Goal: Information Seeking & Learning: Compare options

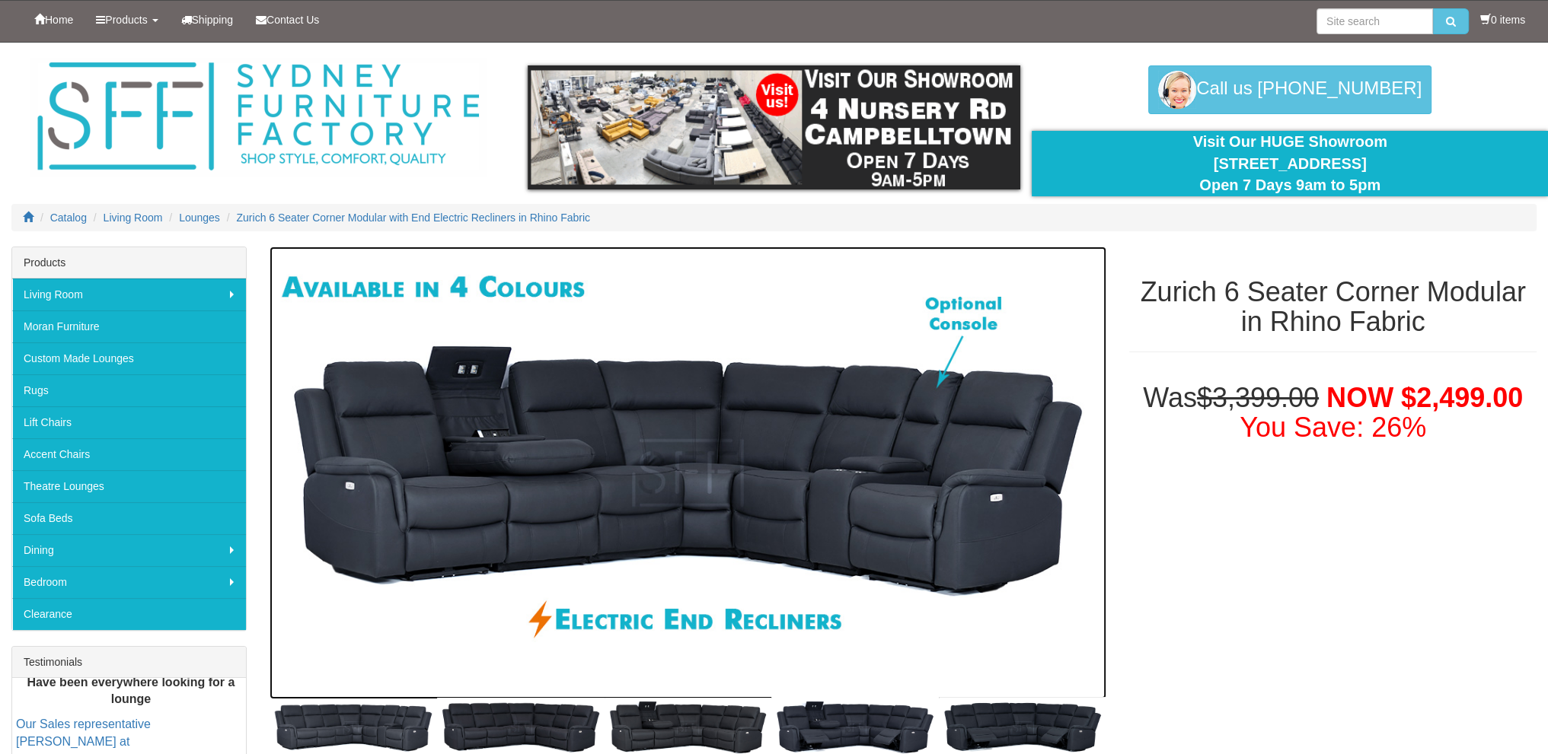
click at [574, 464] on img at bounding box center [687, 474] width 837 height 454
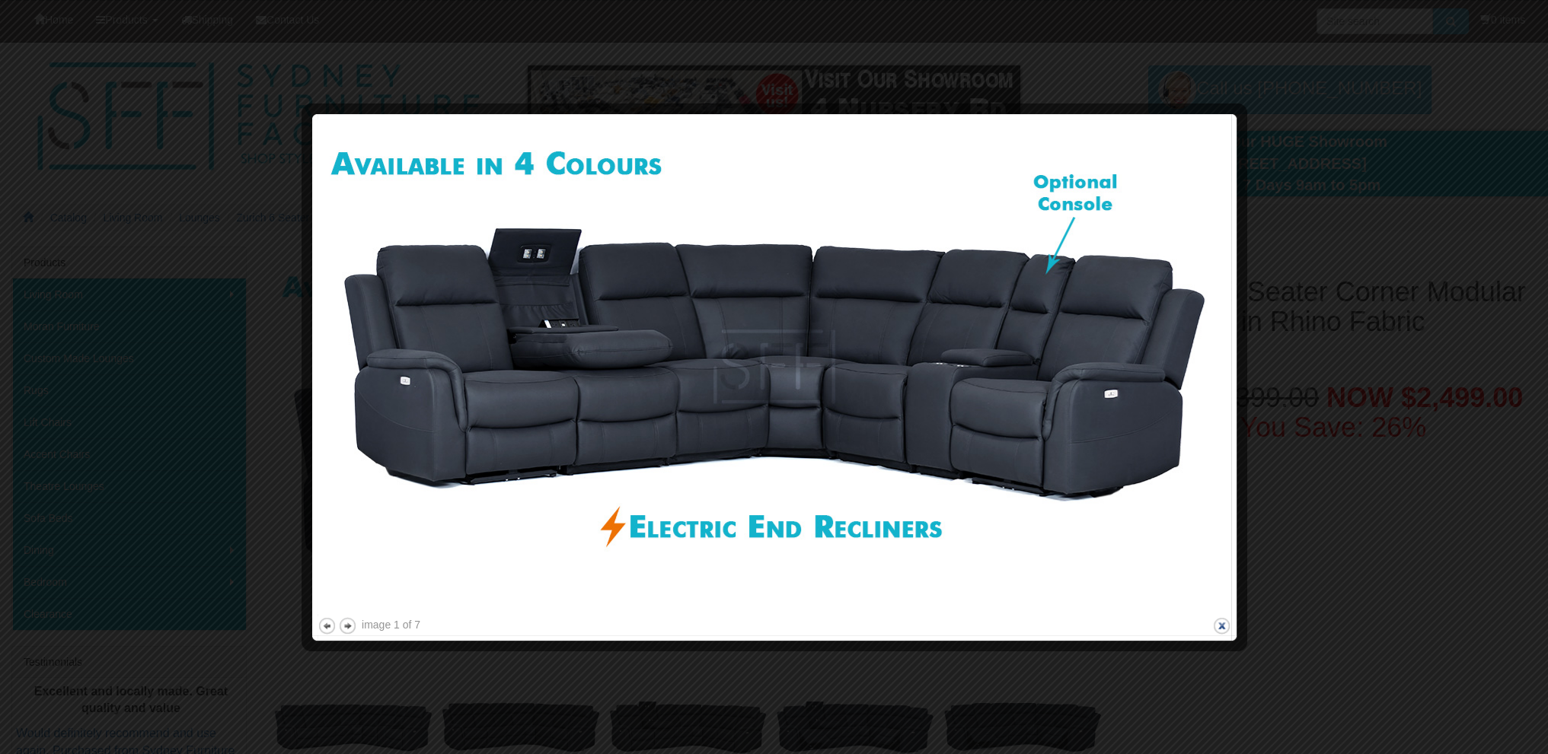
click at [1219, 633] on button "close" at bounding box center [1221, 626] width 19 height 19
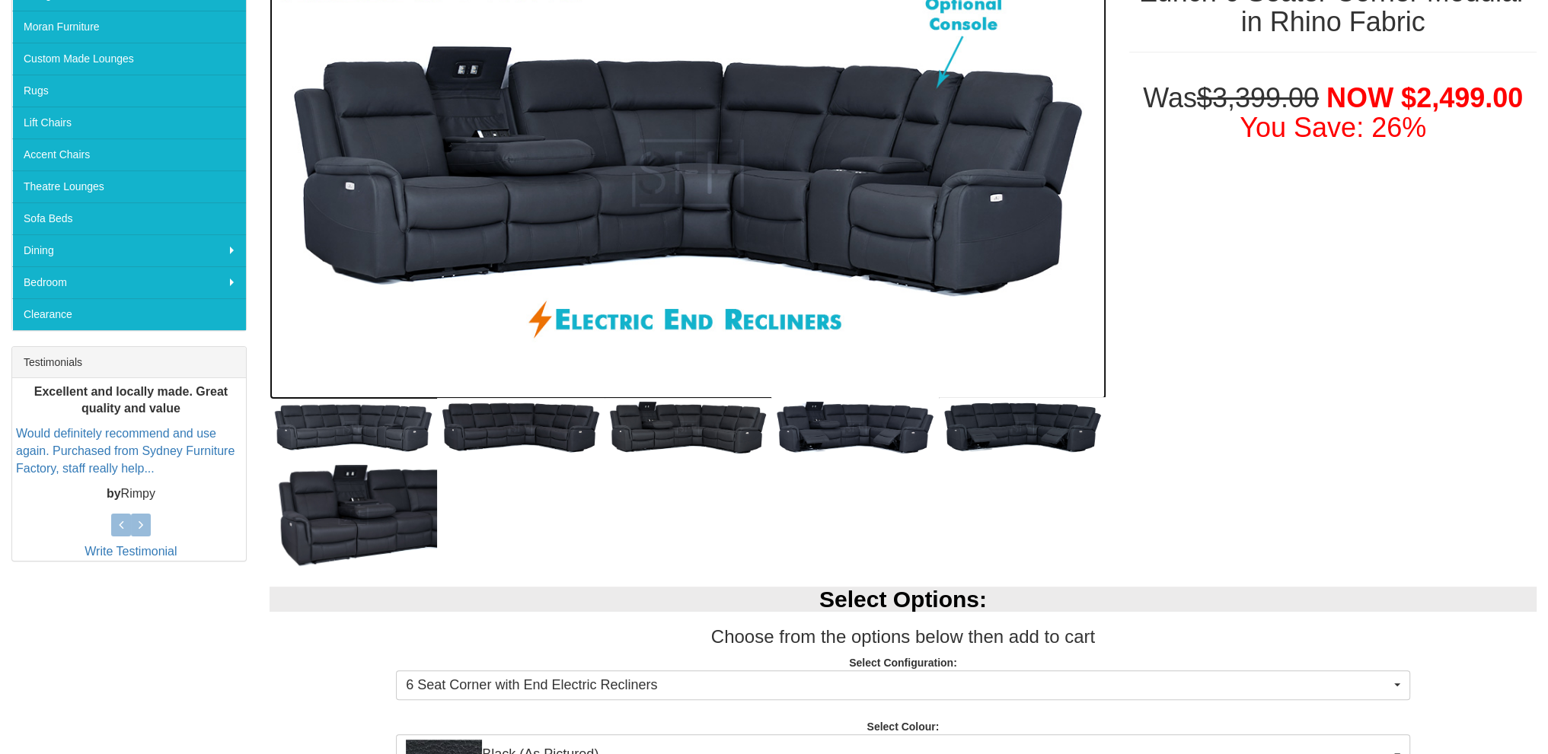
scroll to position [304, 0]
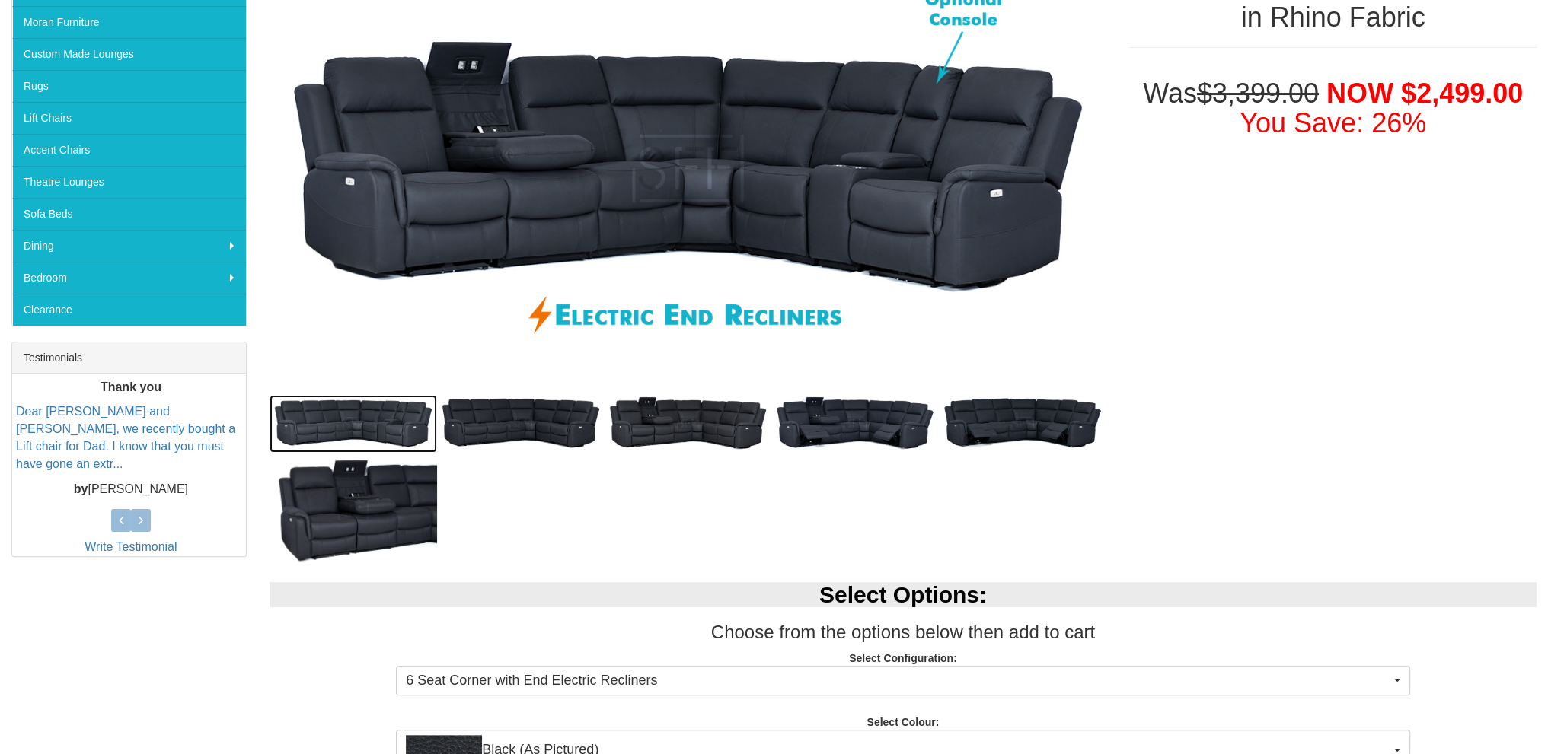
click at [355, 422] on img at bounding box center [352, 423] width 167 height 57
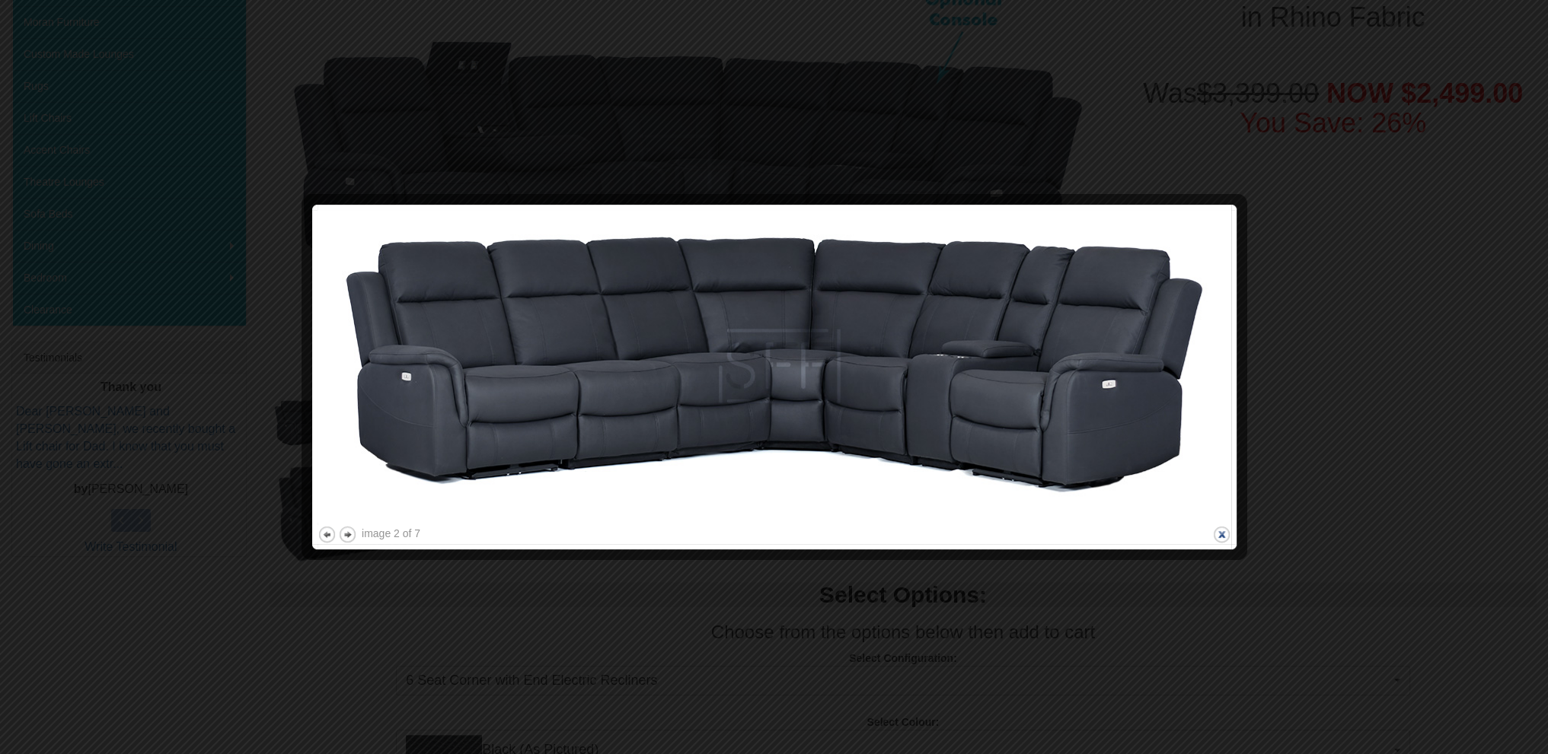
click at [1224, 532] on button "close" at bounding box center [1221, 534] width 19 height 19
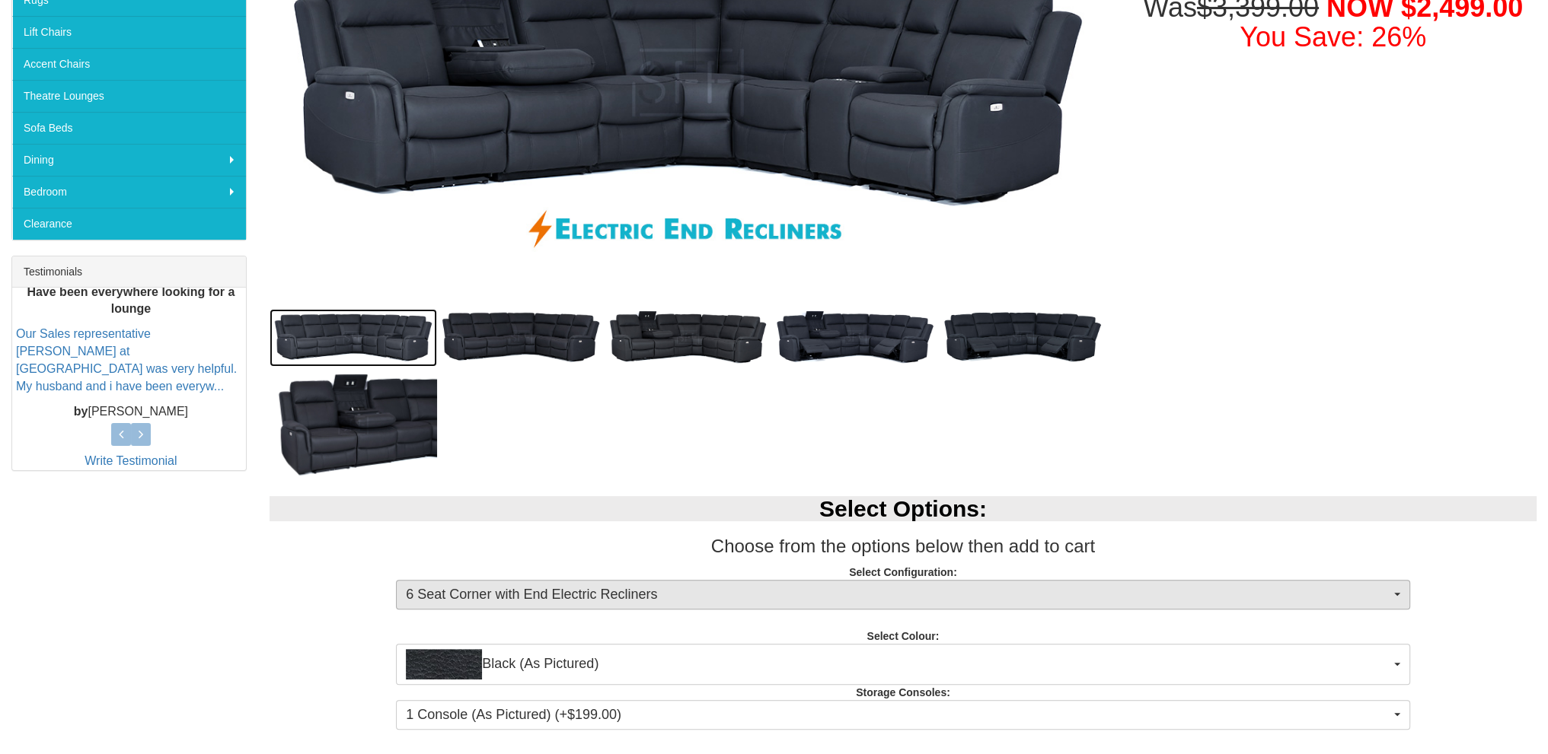
scroll to position [457, 0]
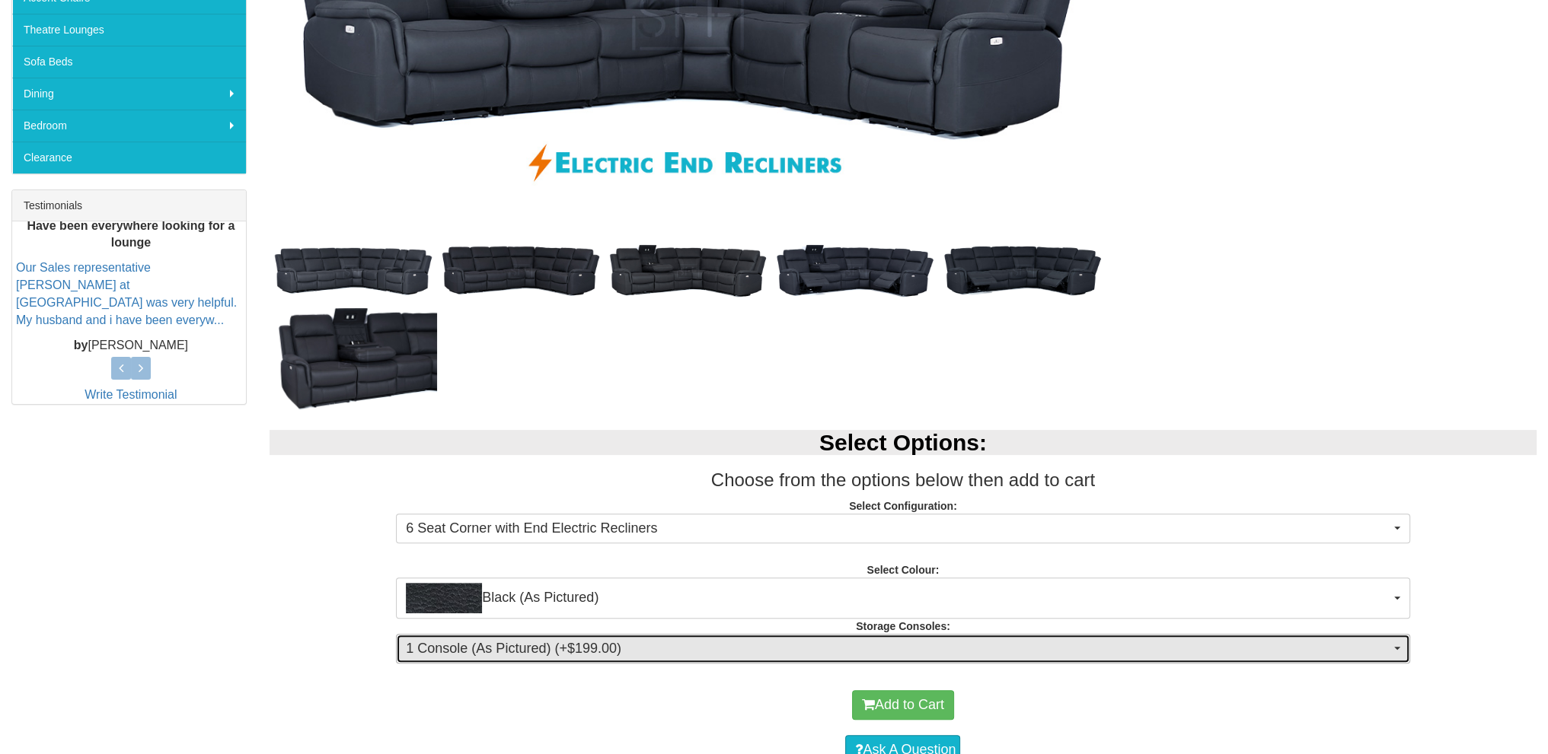
click at [1297, 659] on button "1 Console (As Pictured) (+$199.00)" at bounding box center [902, 649] width 1013 height 30
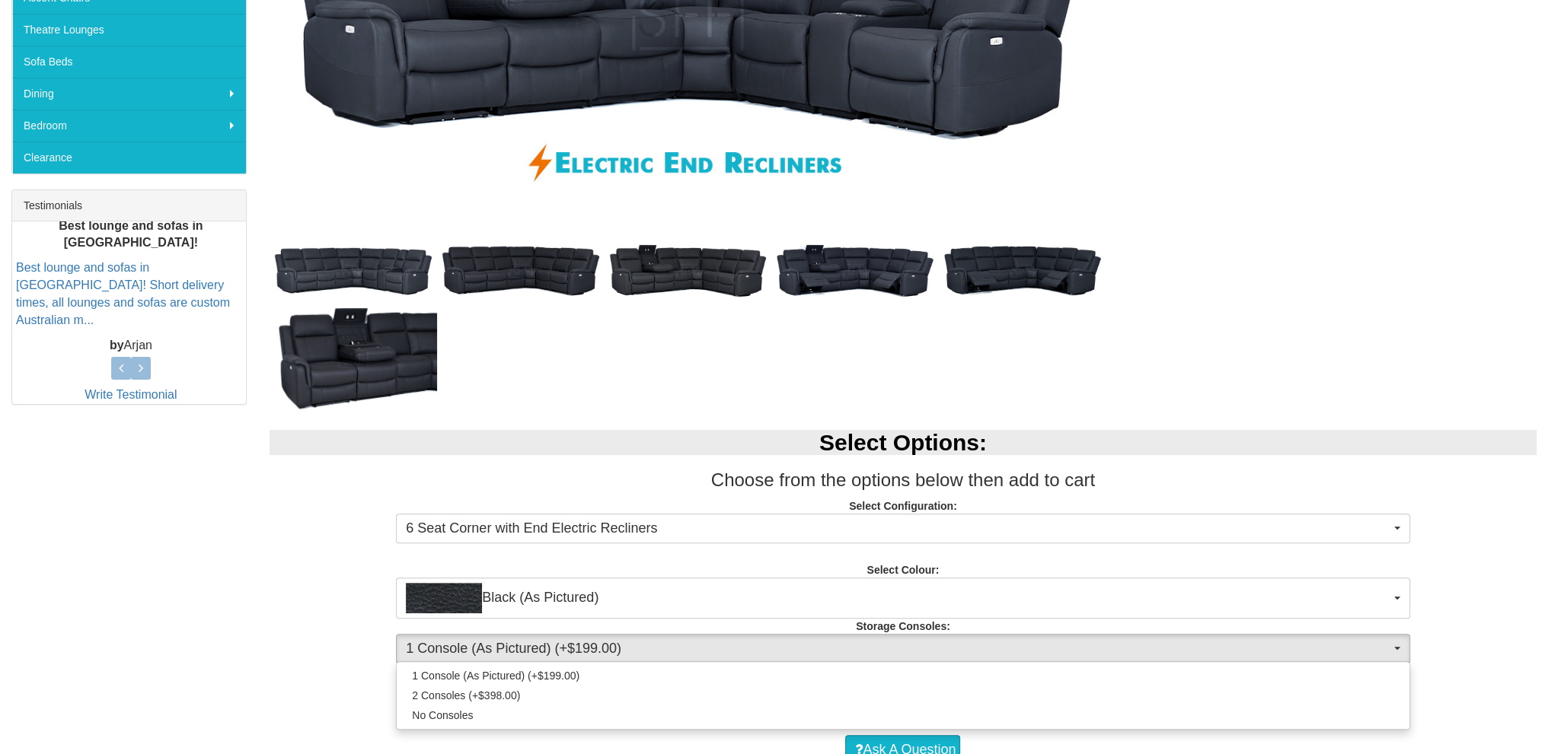
click at [366, 515] on p "Select Configuration: 6 Seat Corner with End Electric Recliners 6 Seat Corner w…" at bounding box center [902, 519] width 1267 height 41
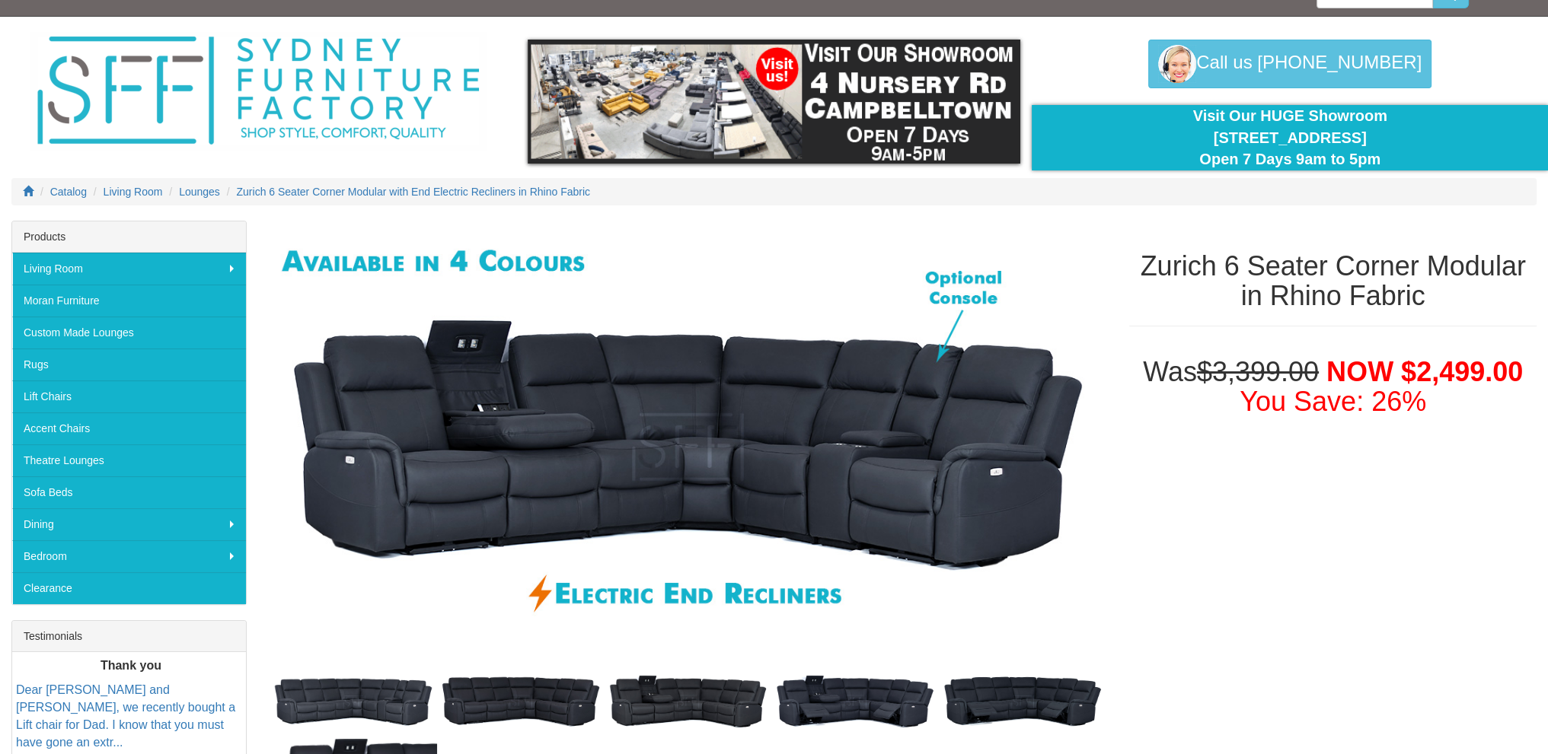
scroll to position [0, 0]
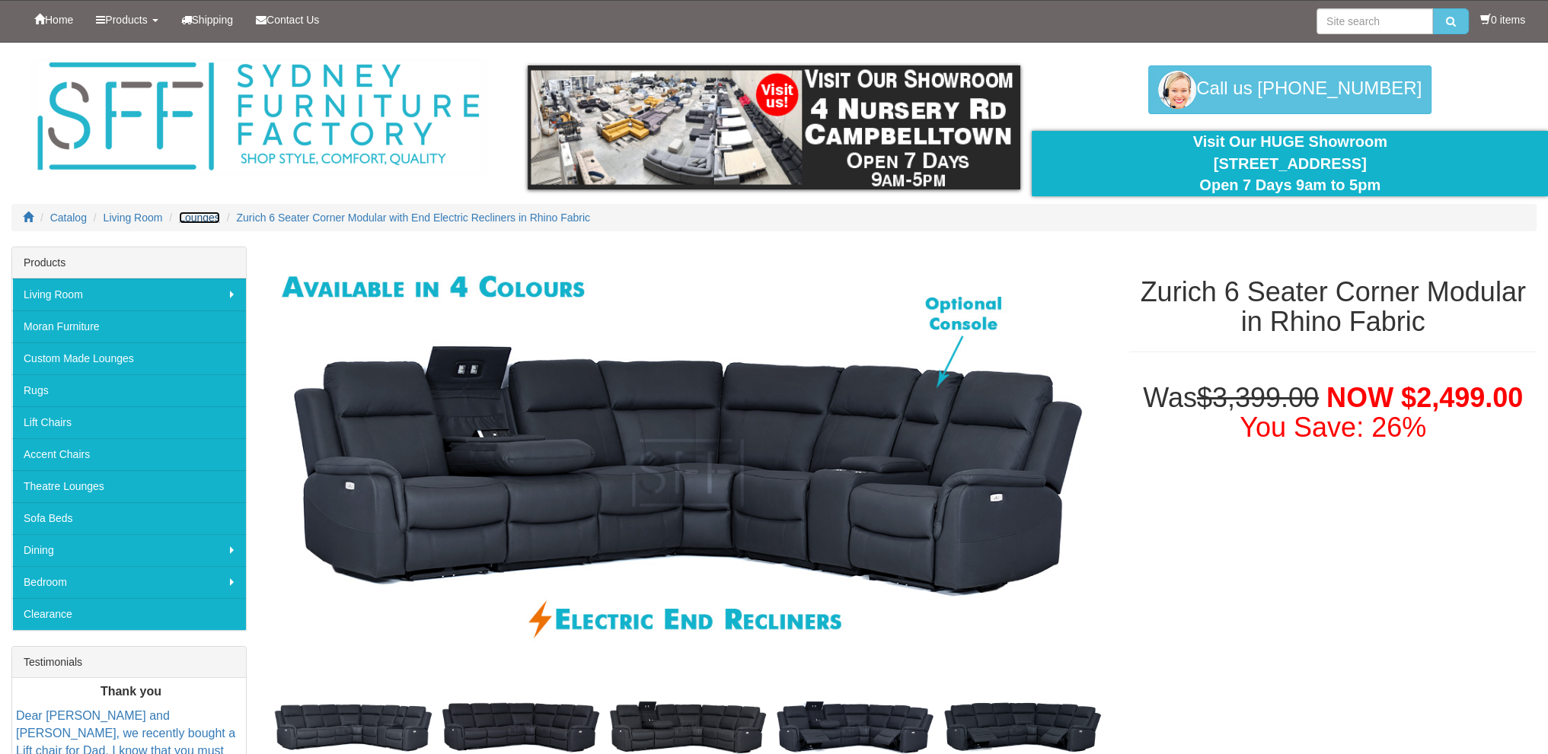
click at [205, 222] on span "Lounges" at bounding box center [199, 218] width 41 height 12
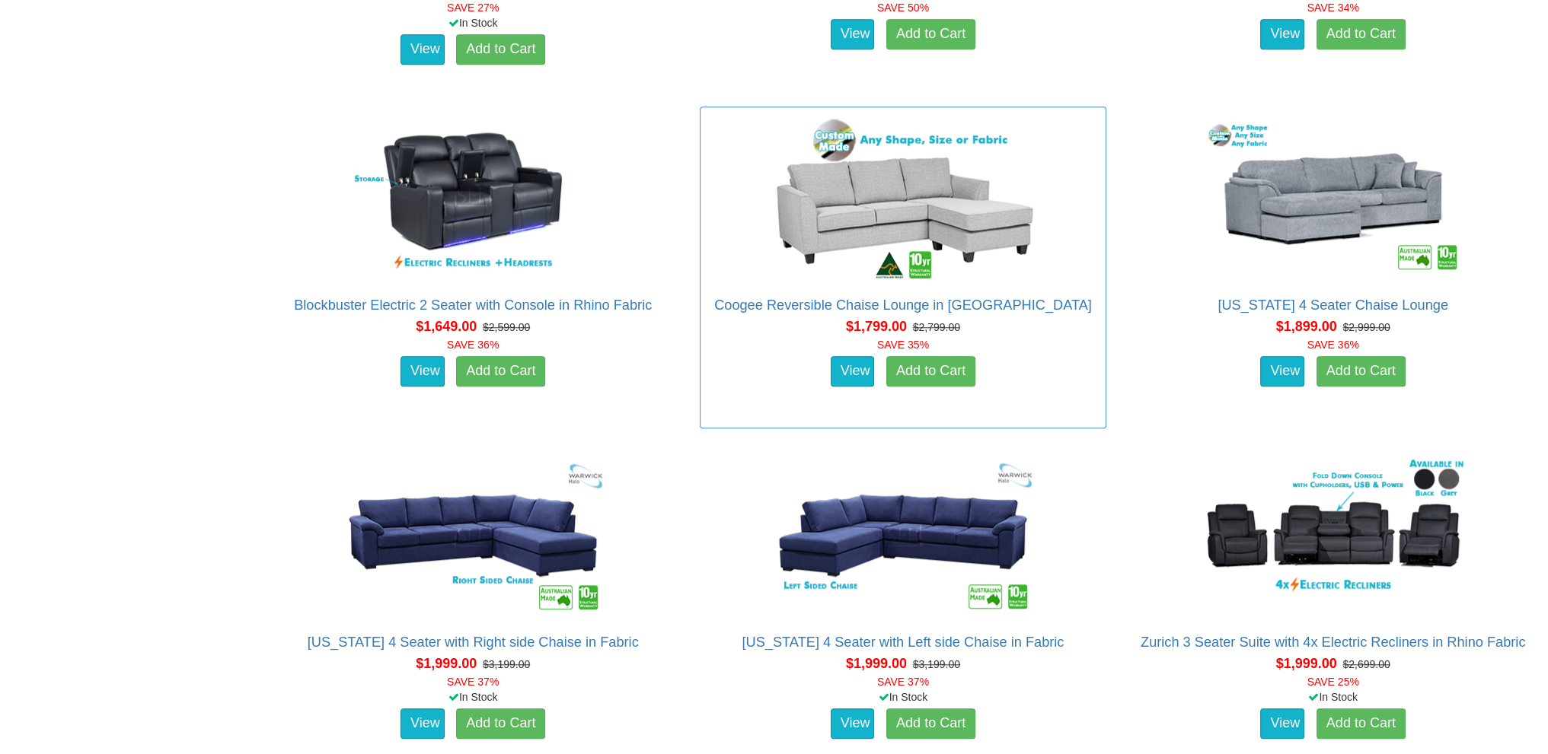
scroll to position [1751, 0]
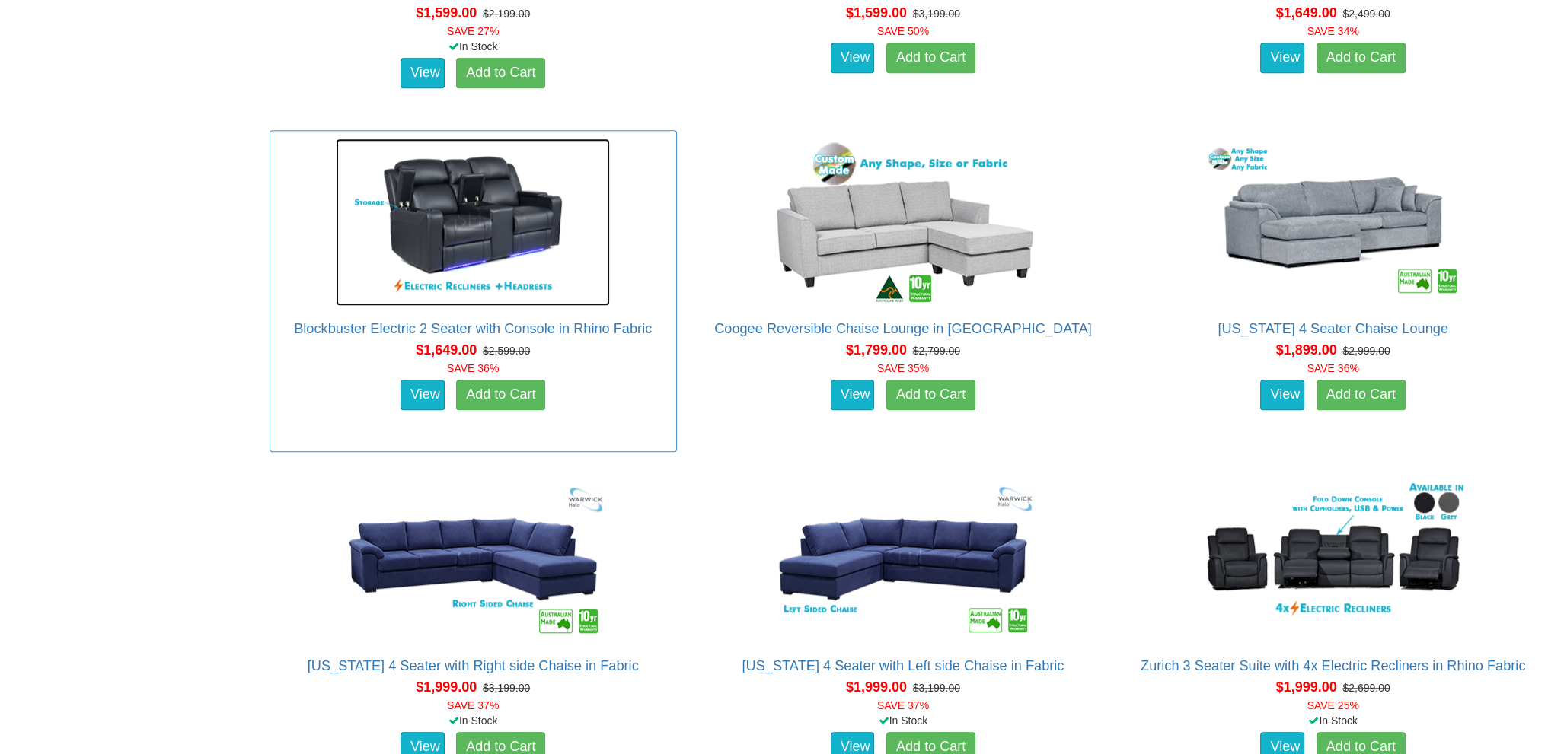
click at [451, 212] on img at bounding box center [473, 222] width 274 height 167
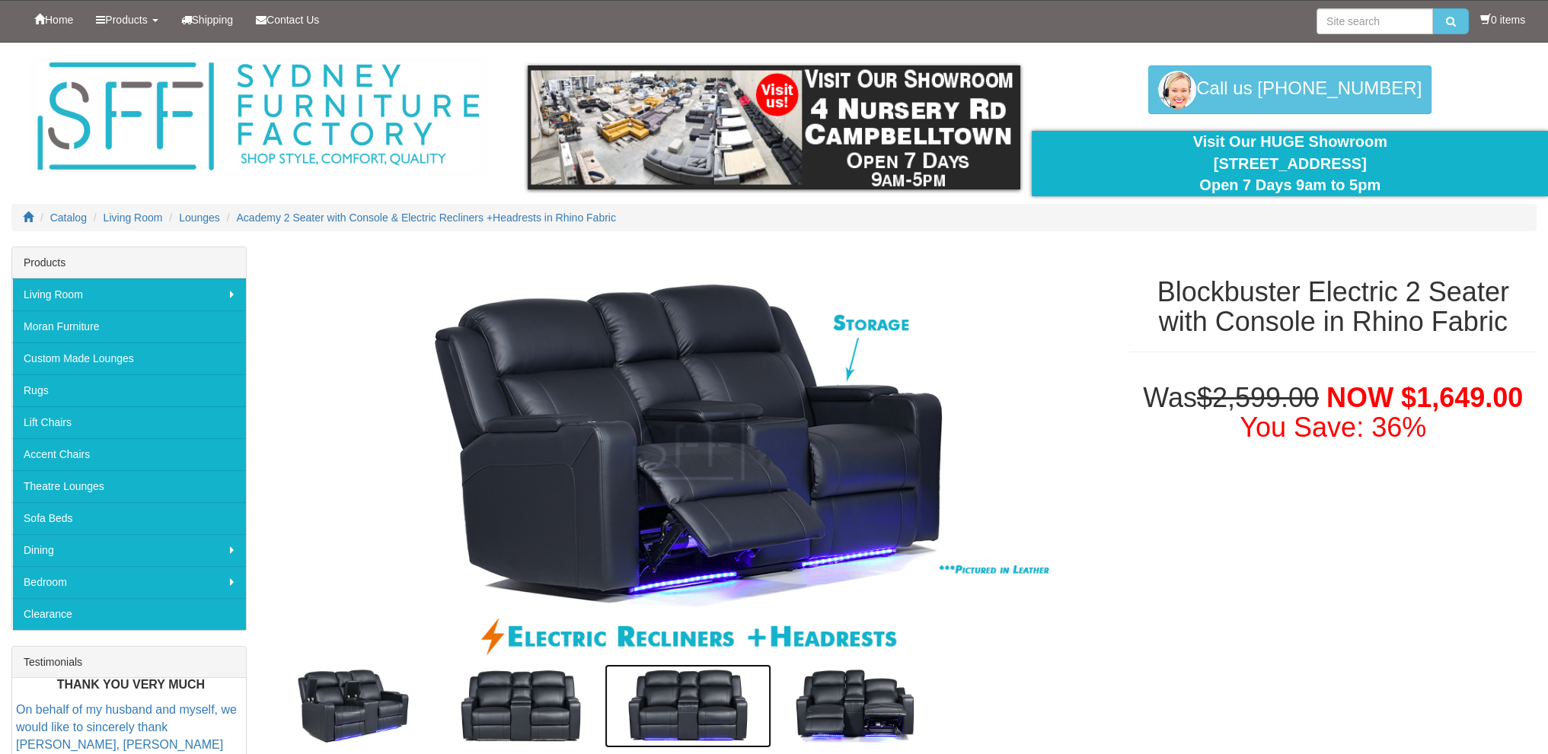
click at [678, 714] on img at bounding box center [687, 707] width 167 height 84
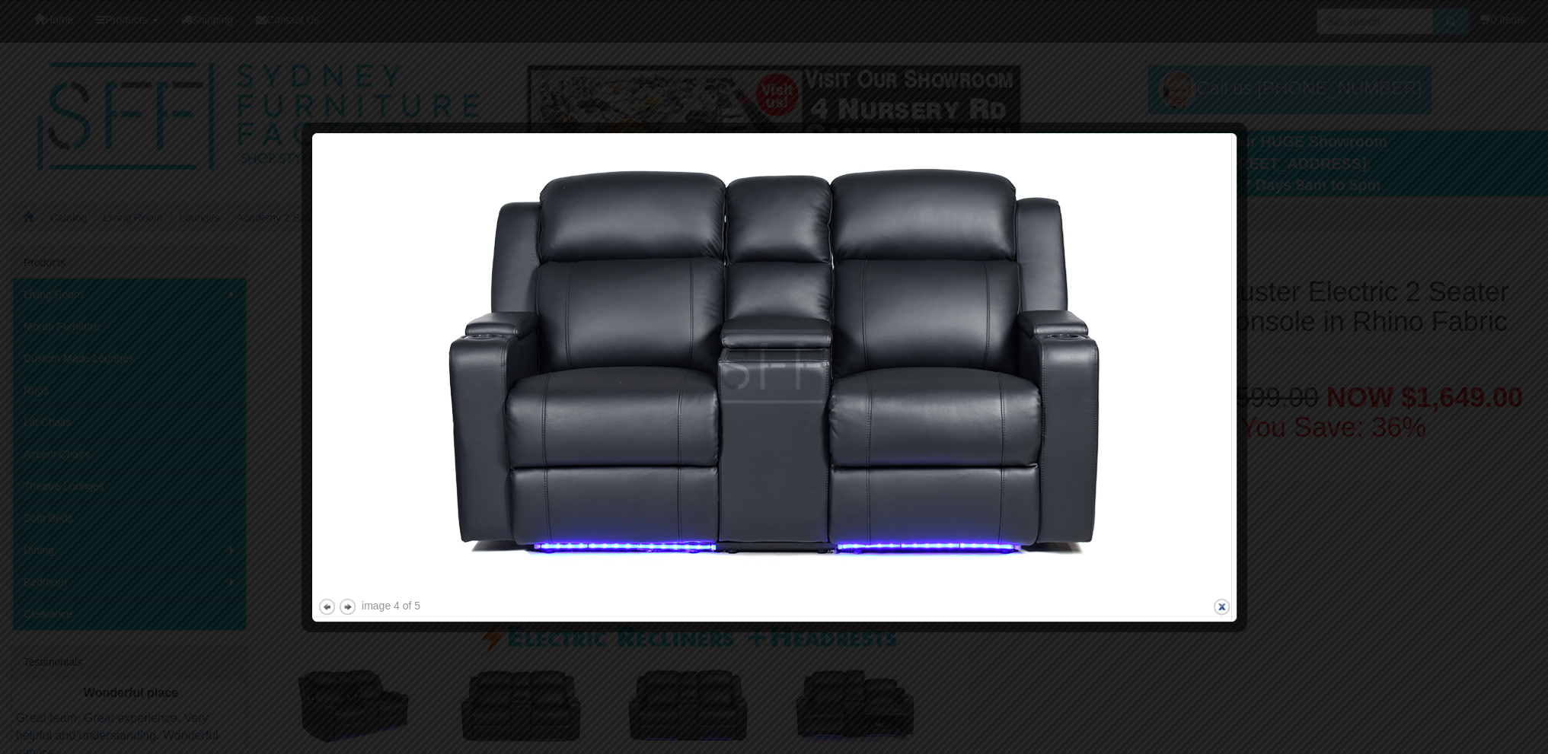
click at [1216, 606] on button "close" at bounding box center [1221, 607] width 19 height 19
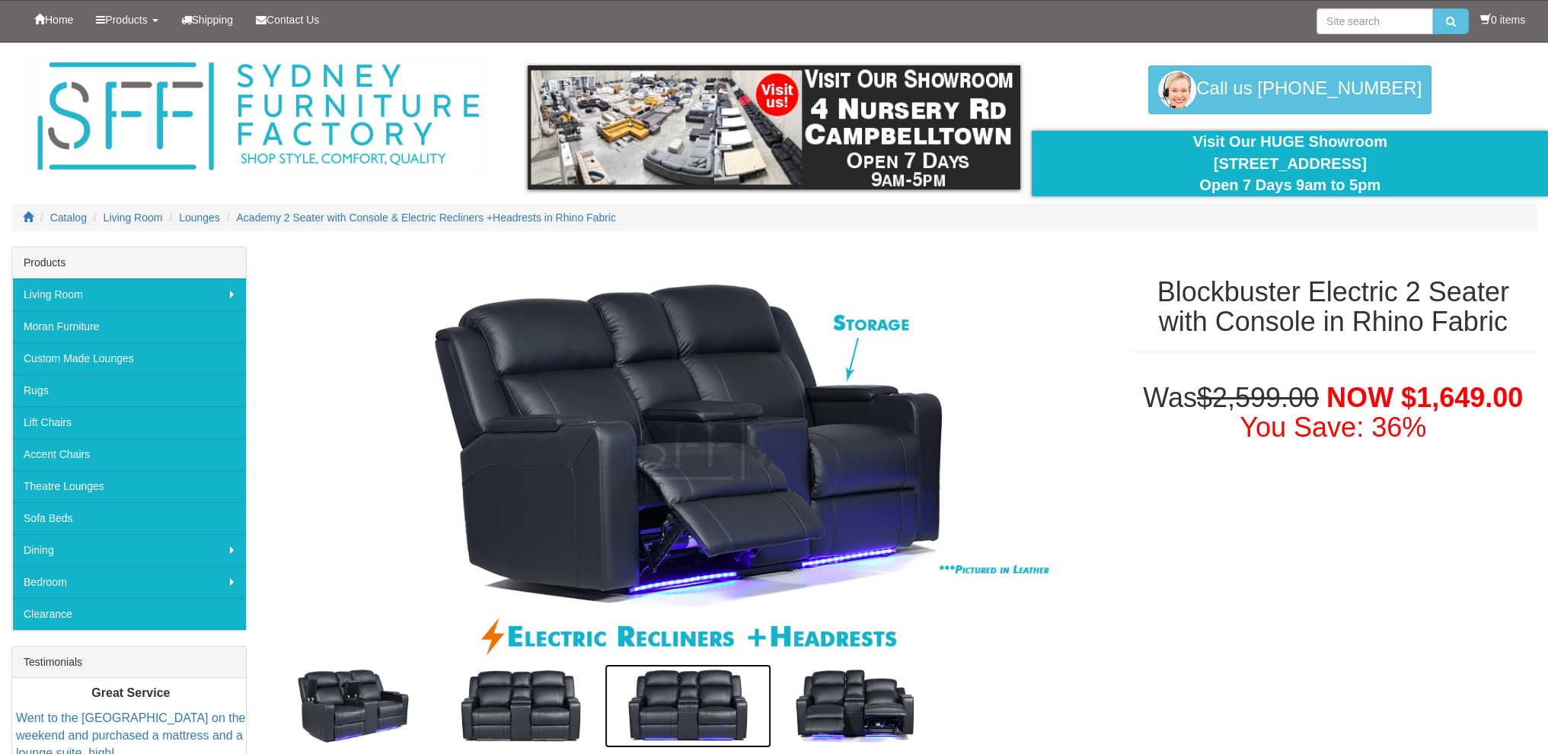
scroll to position [304, 0]
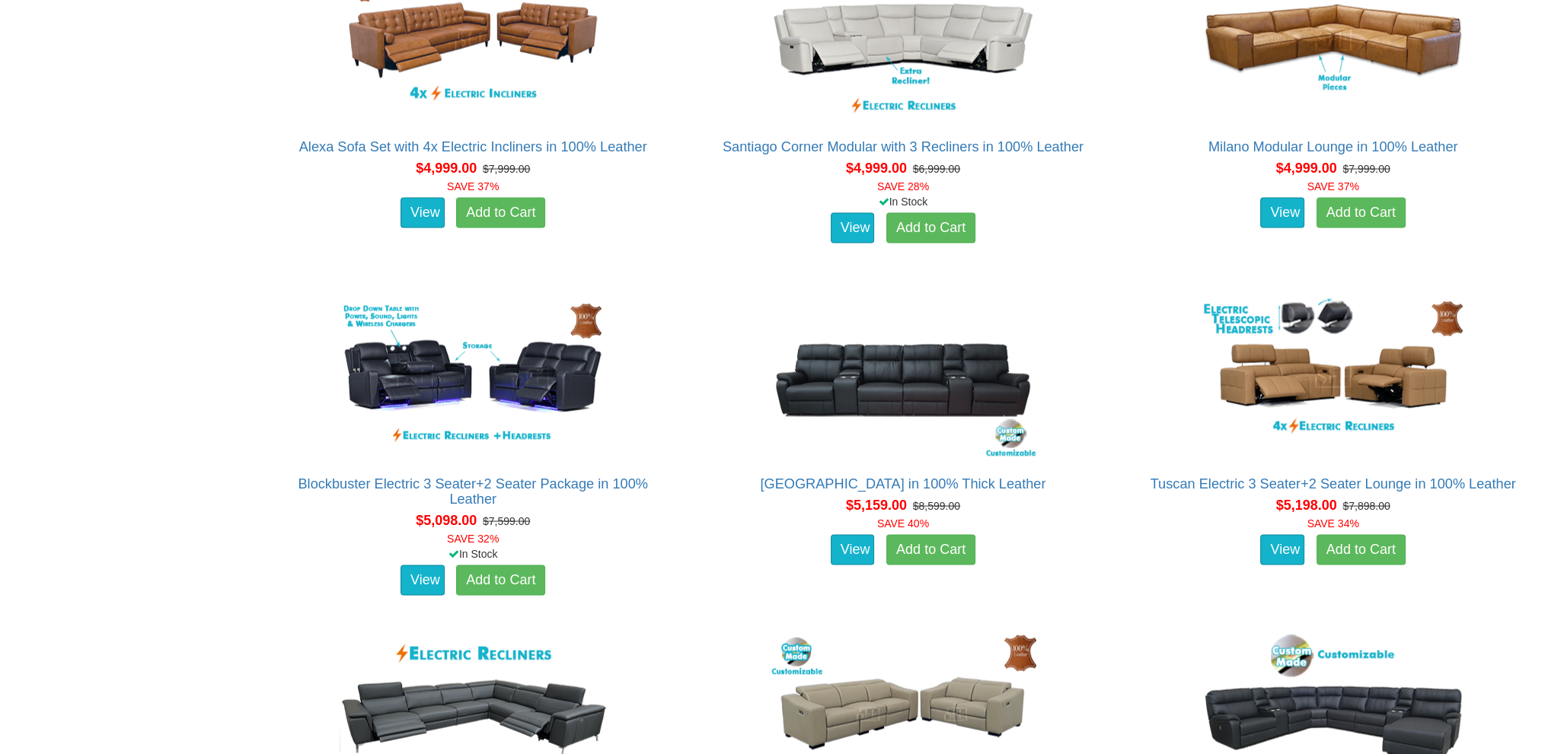
scroll to position [11493, 0]
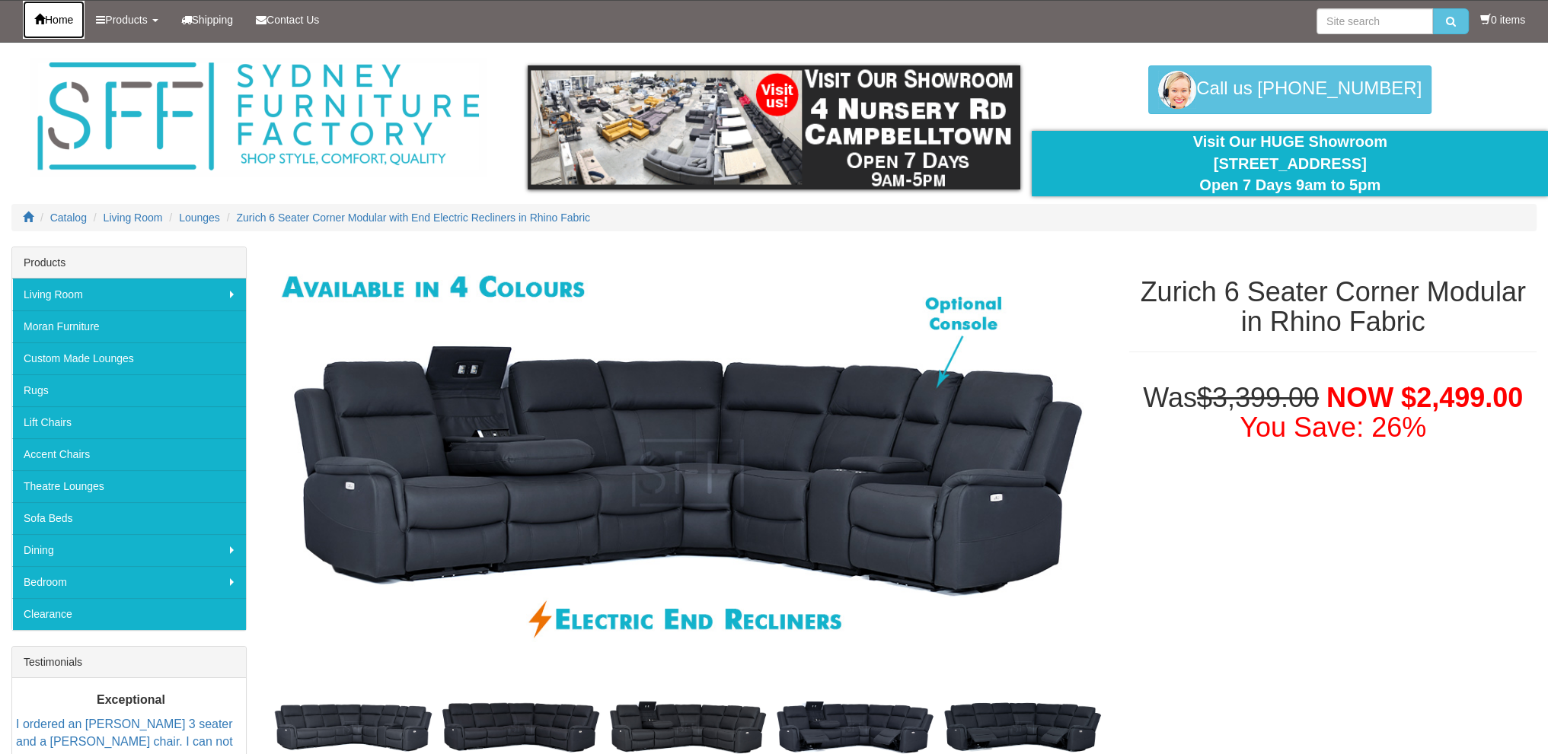
click at [49, 24] on span "Home" at bounding box center [59, 20] width 28 height 12
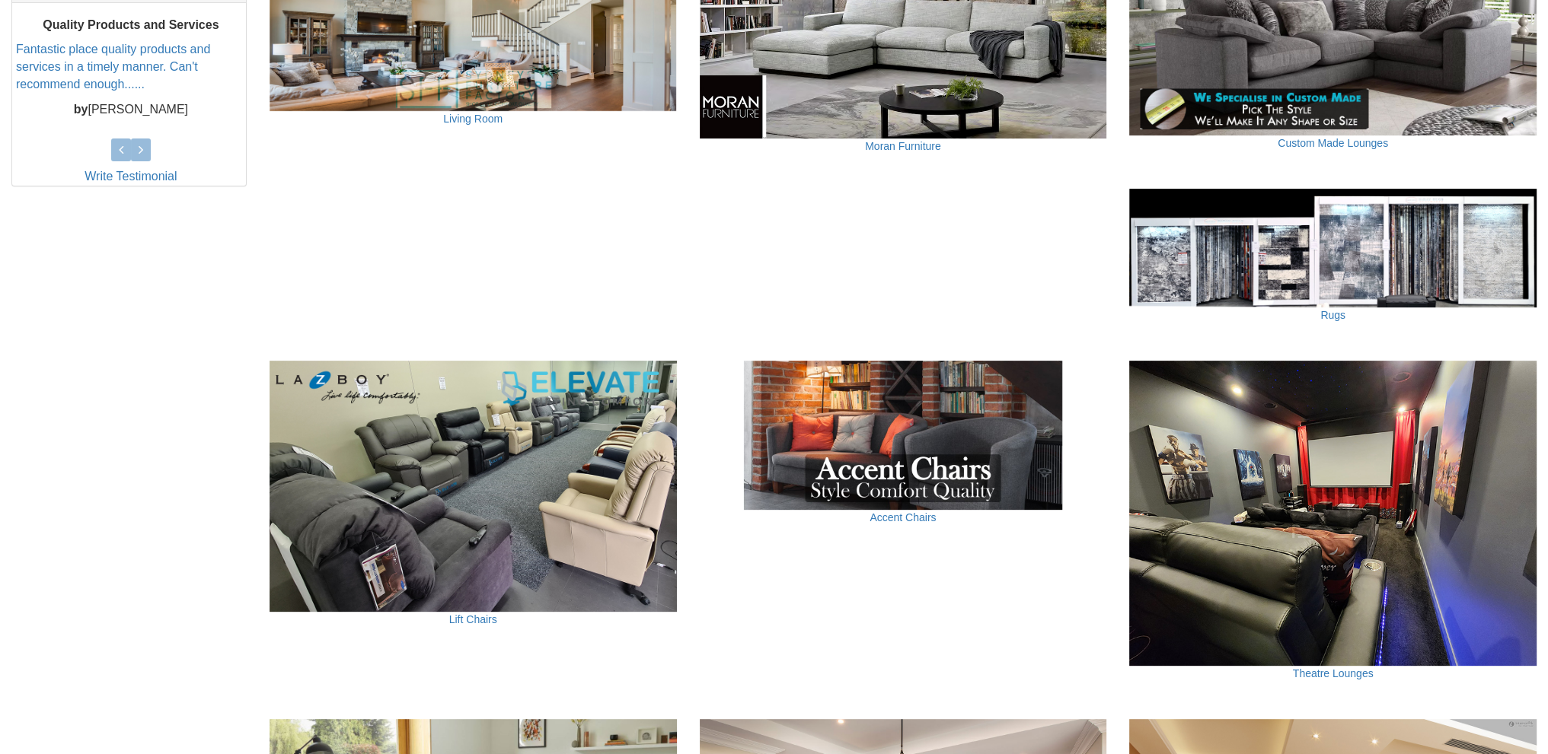
scroll to position [837, 0]
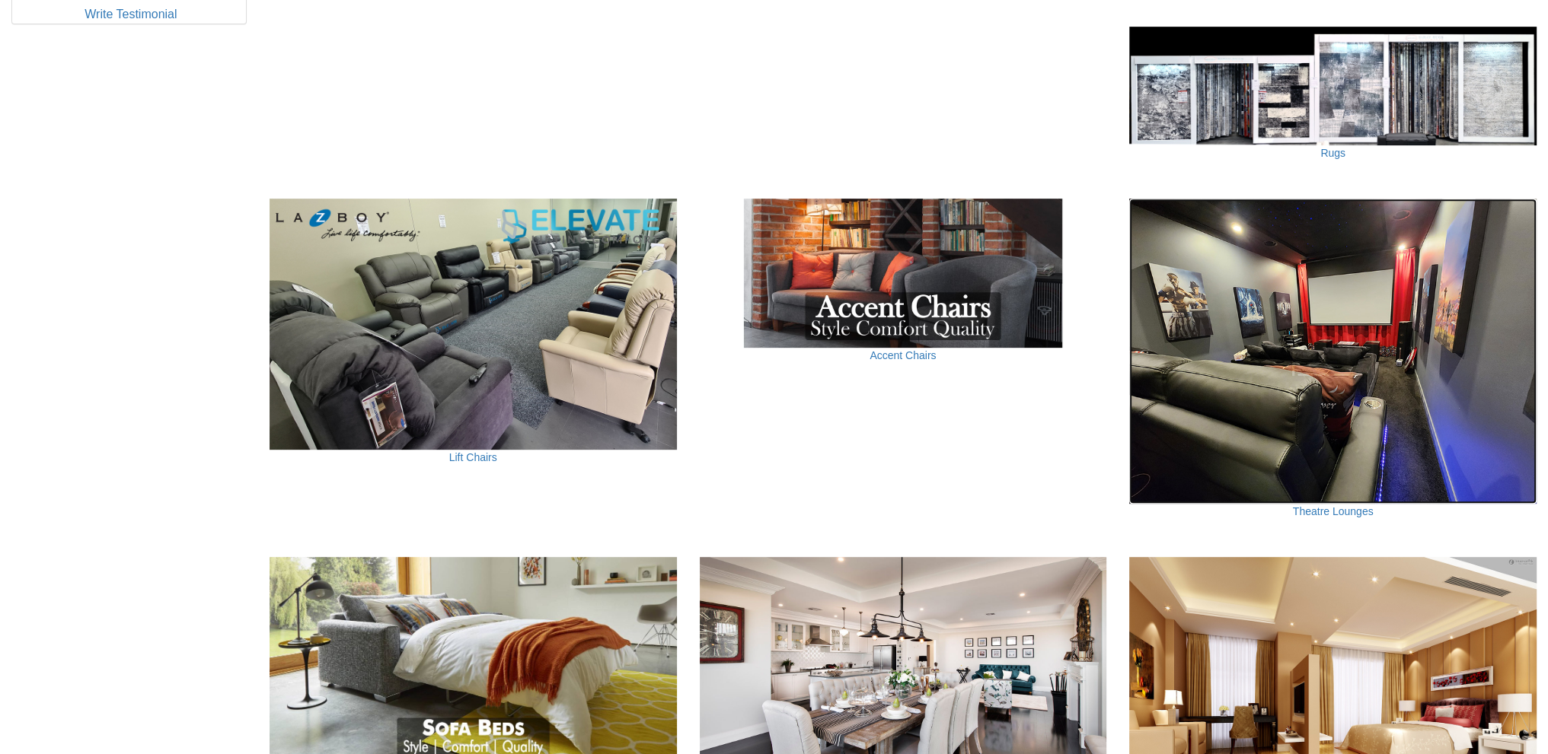
click at [1251, 408] on img at bounding box center [1332, 351] width 407 height 305
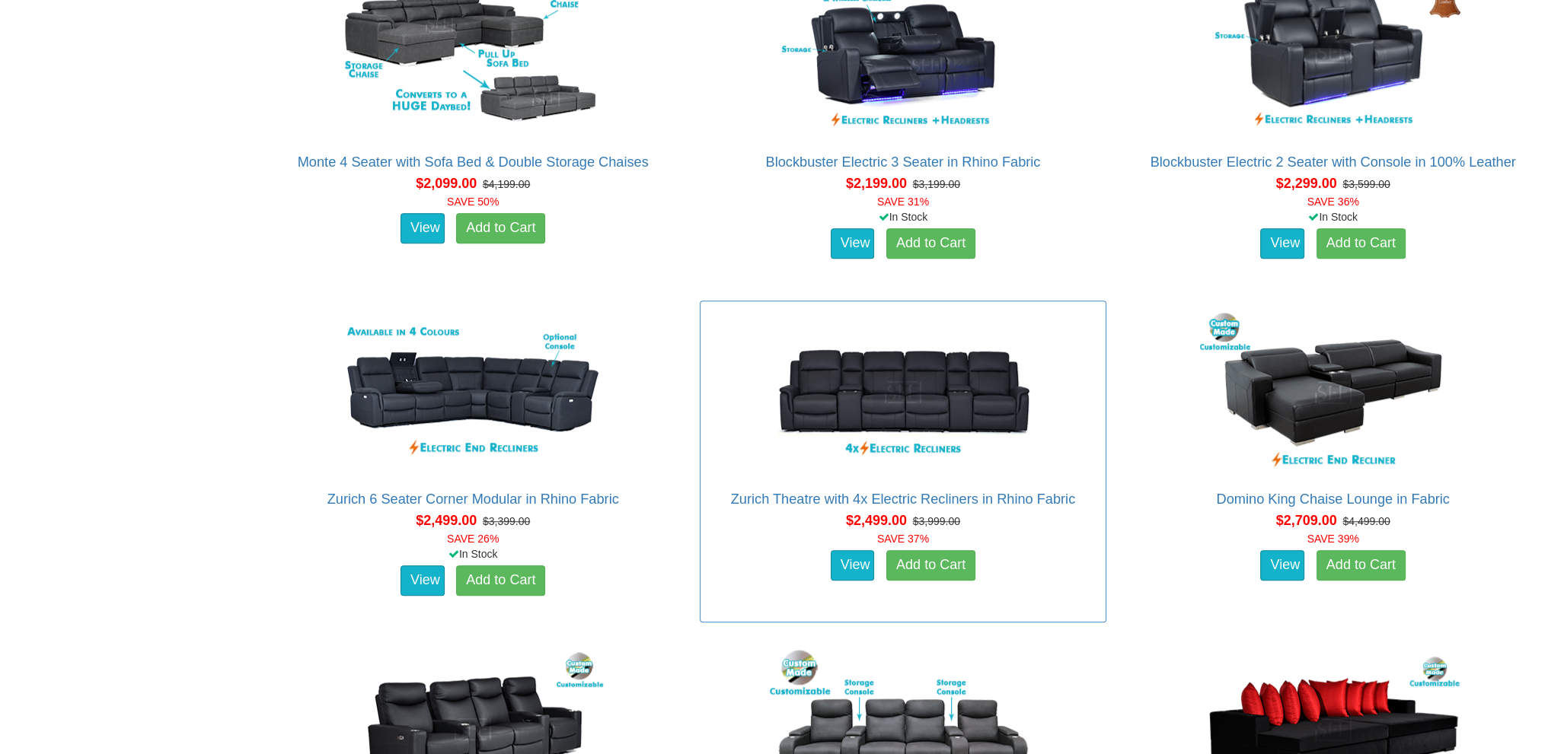
scroll to position [1827, 0]
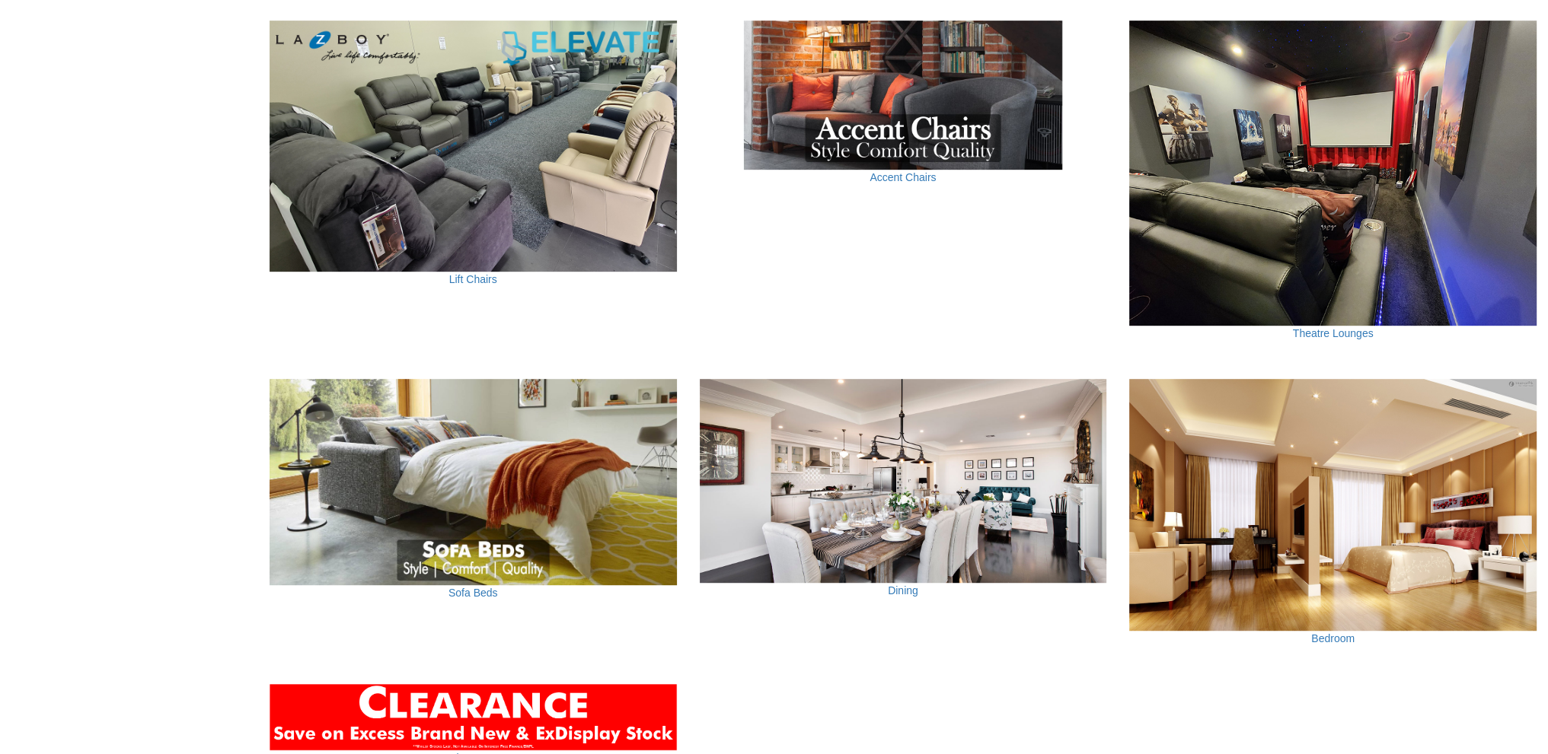
scroll to position [1218, 0]
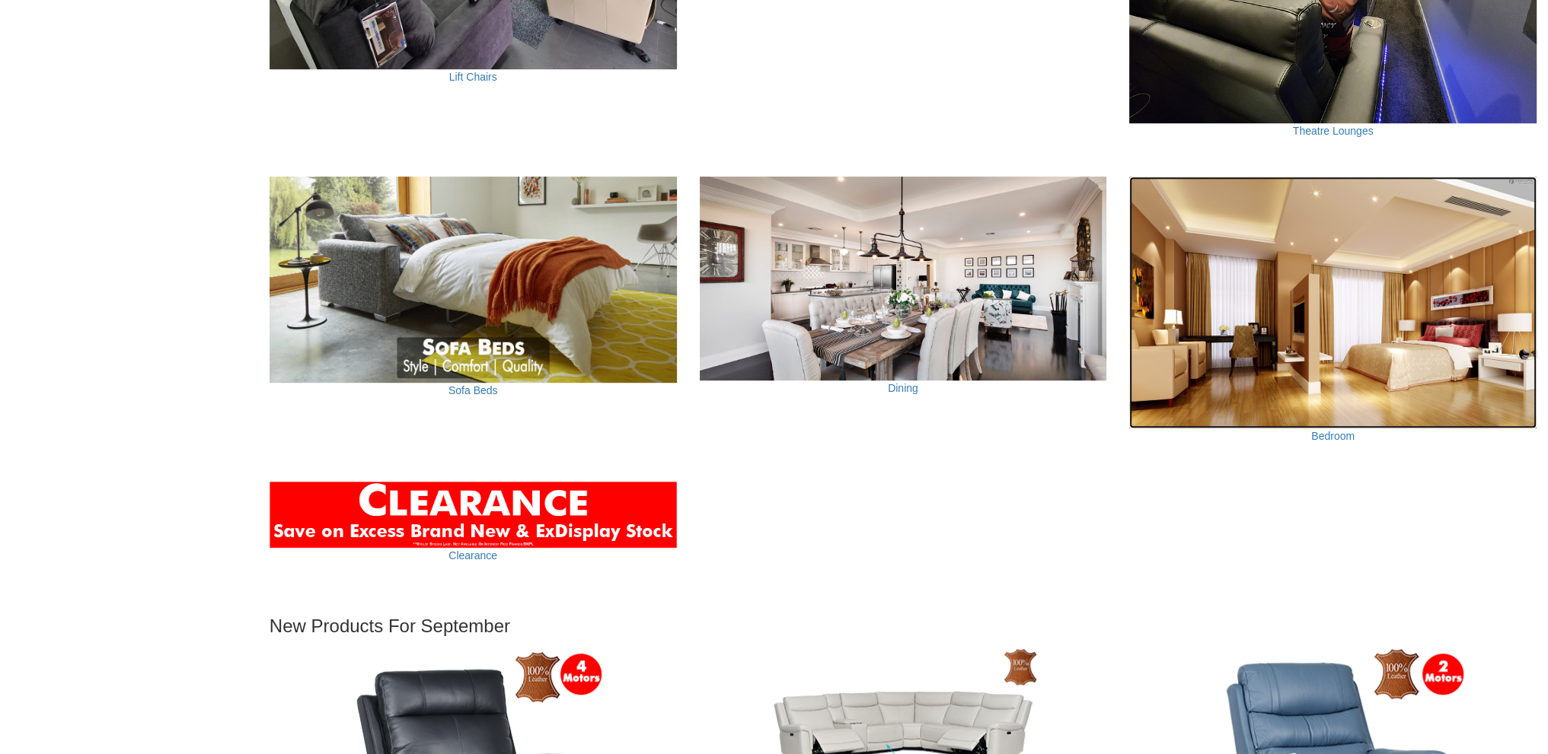
click at [1314, 307] on img at bounding box center [1332, 303] width 407 height 252
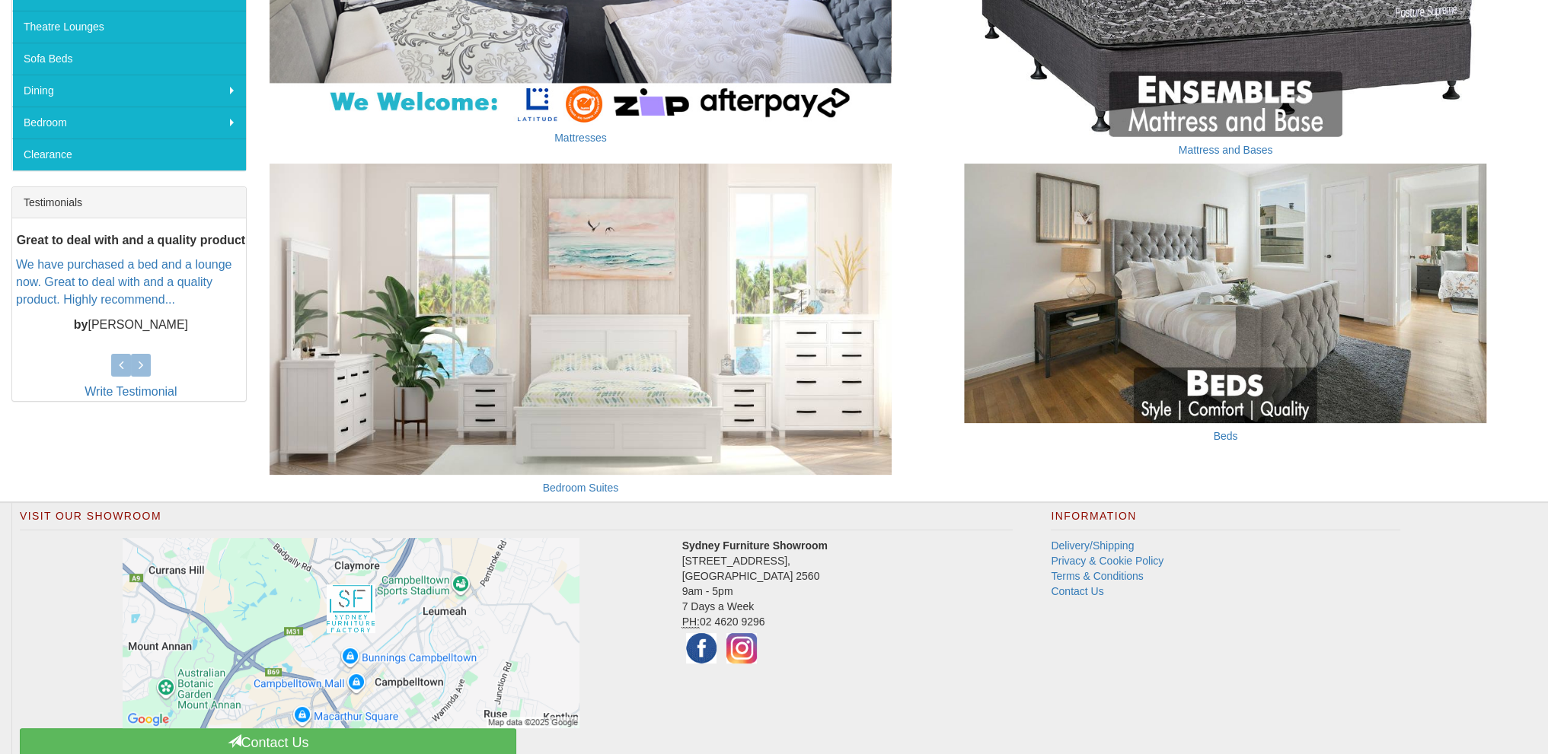
scroll to position [433, 0]
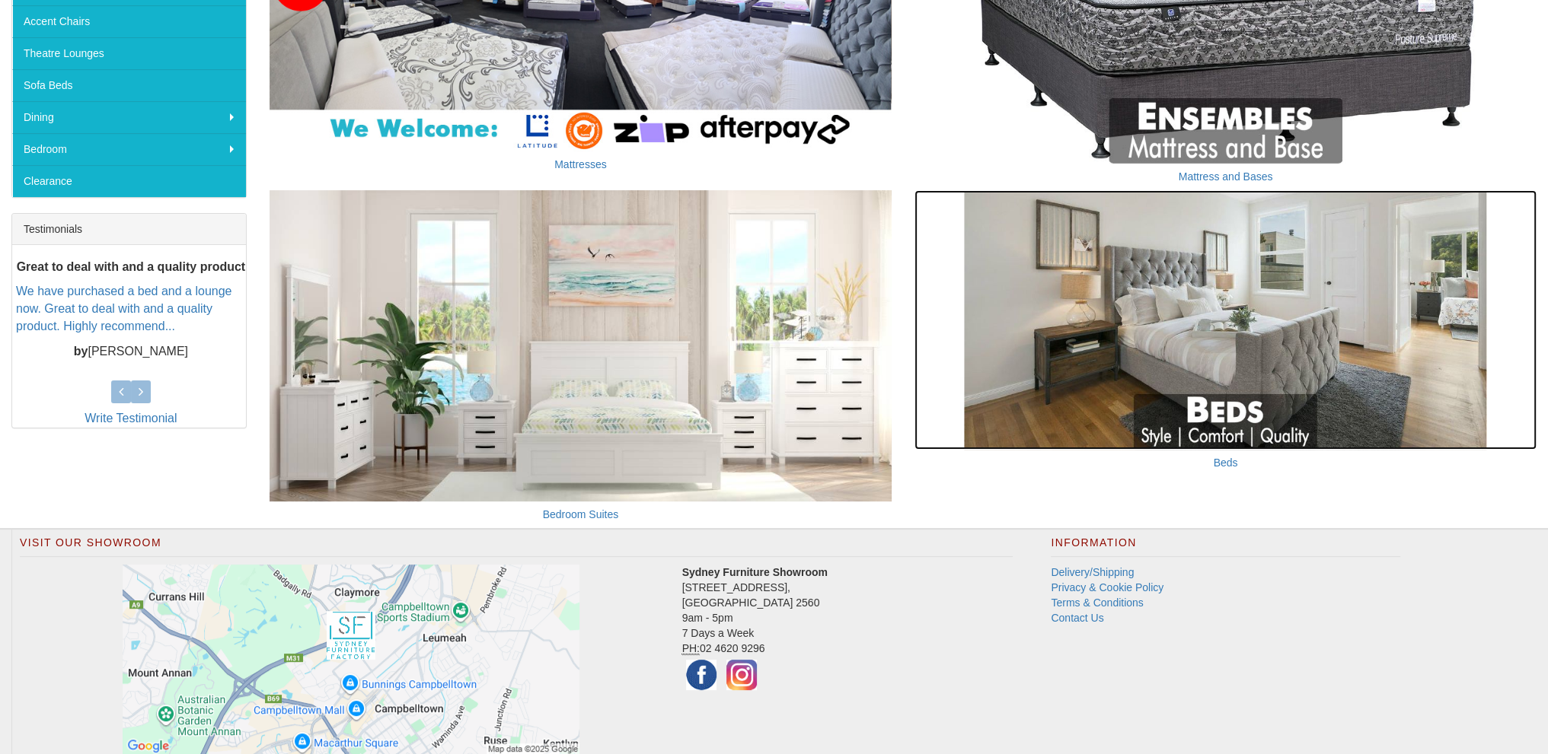
click at [1039, 404] on img at bounding box center [1225, 319] width 622 height 259
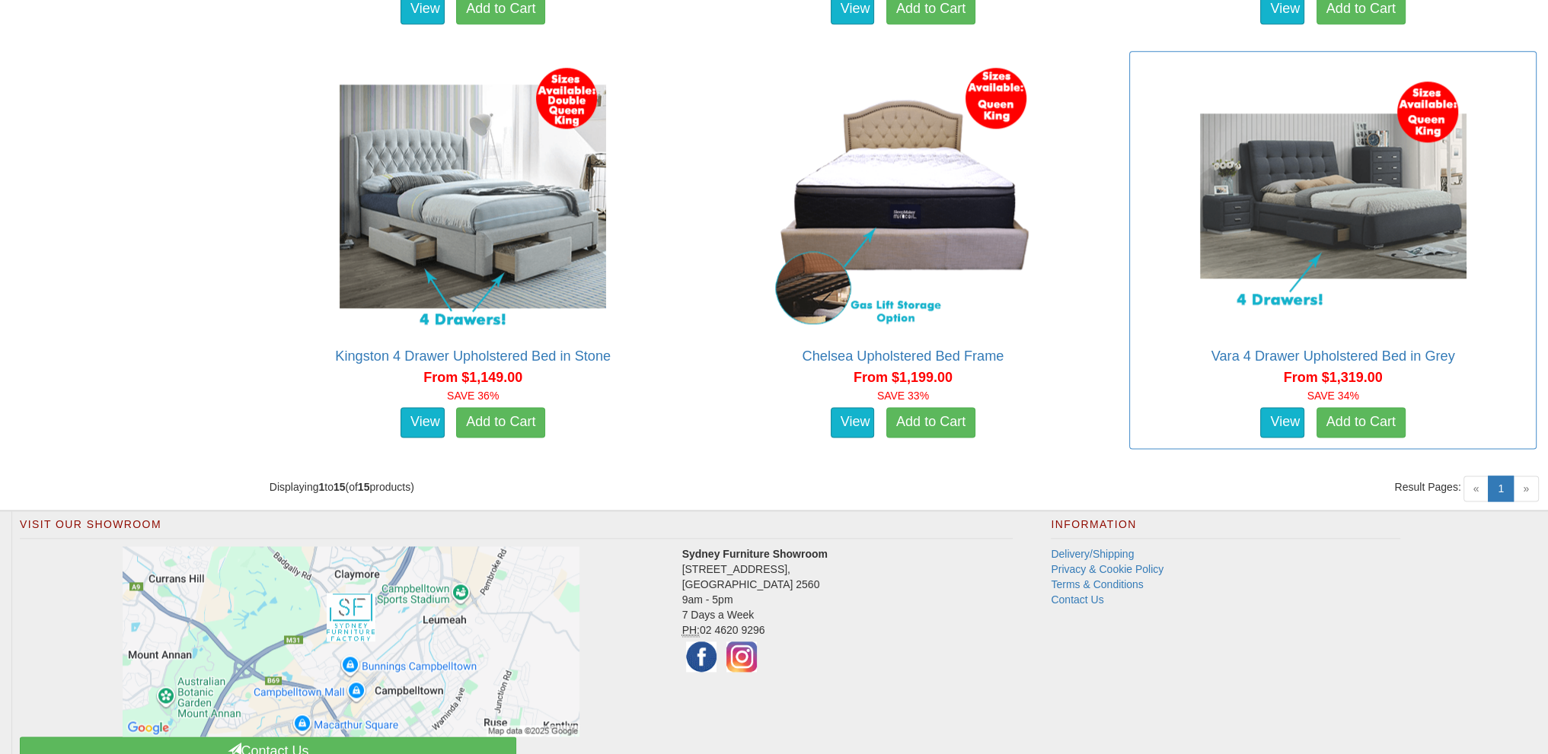
scroll to position [2512, 0]
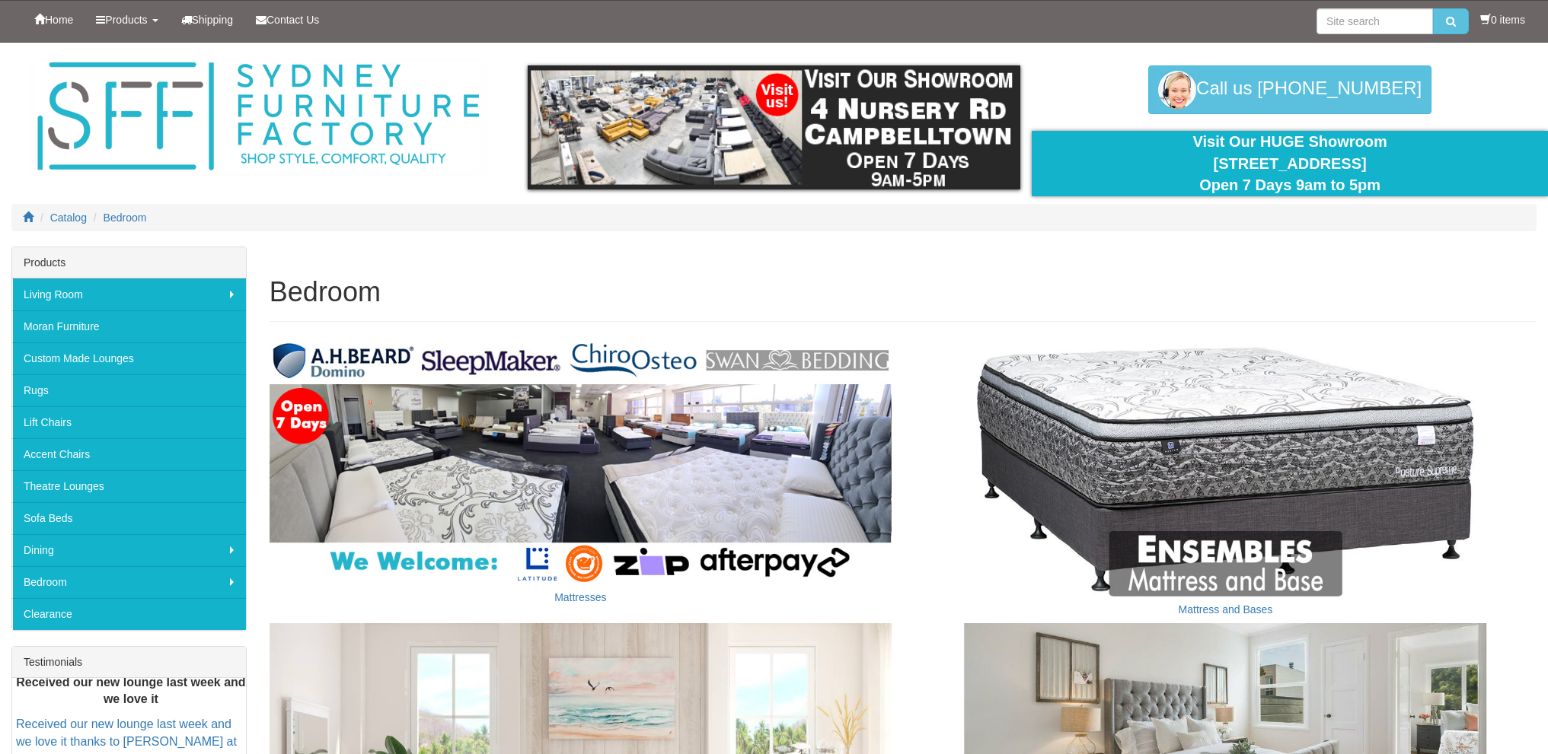
scroll to position [433, 0]
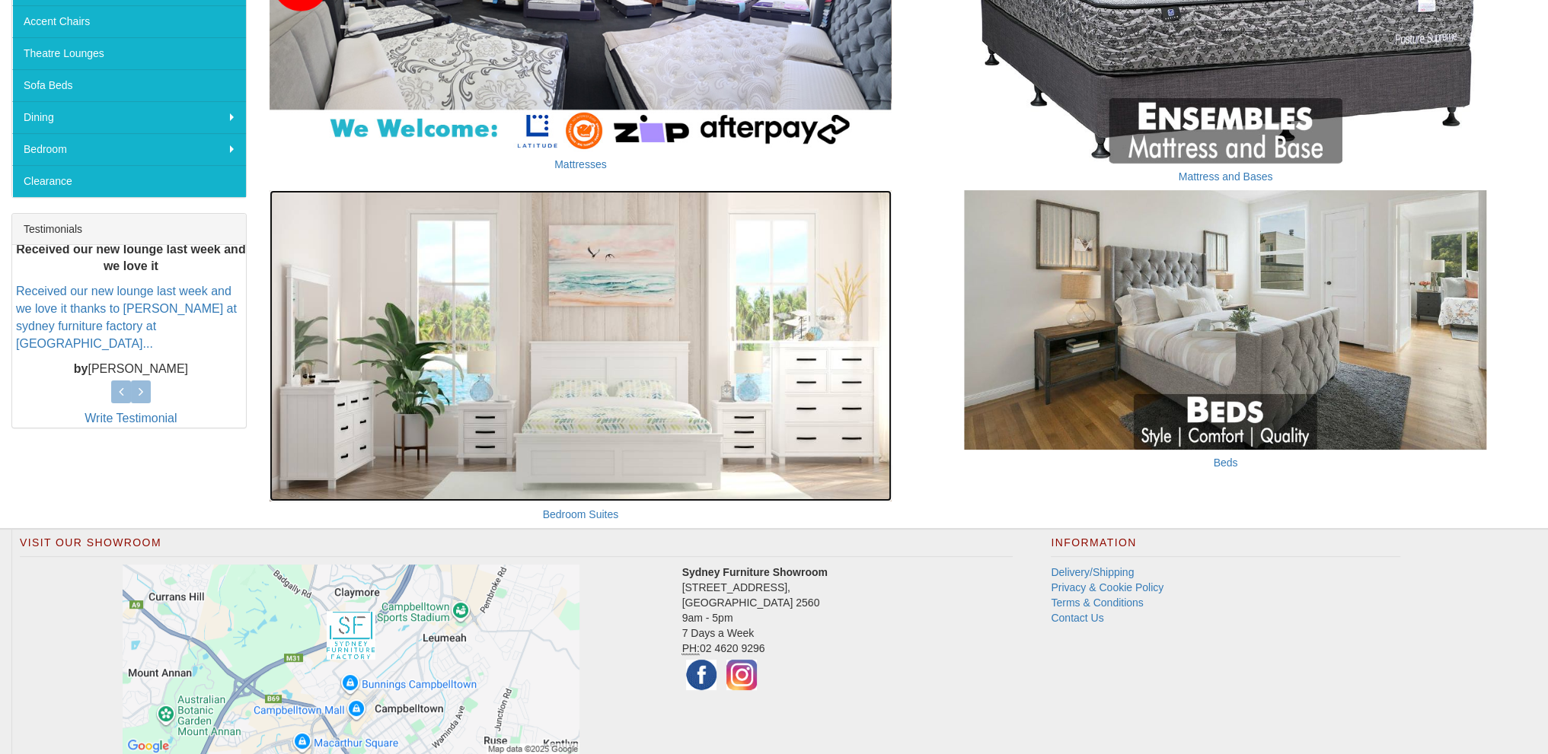
click at [794, 363] on img at bounding box center [580, 345] width 622 height 311
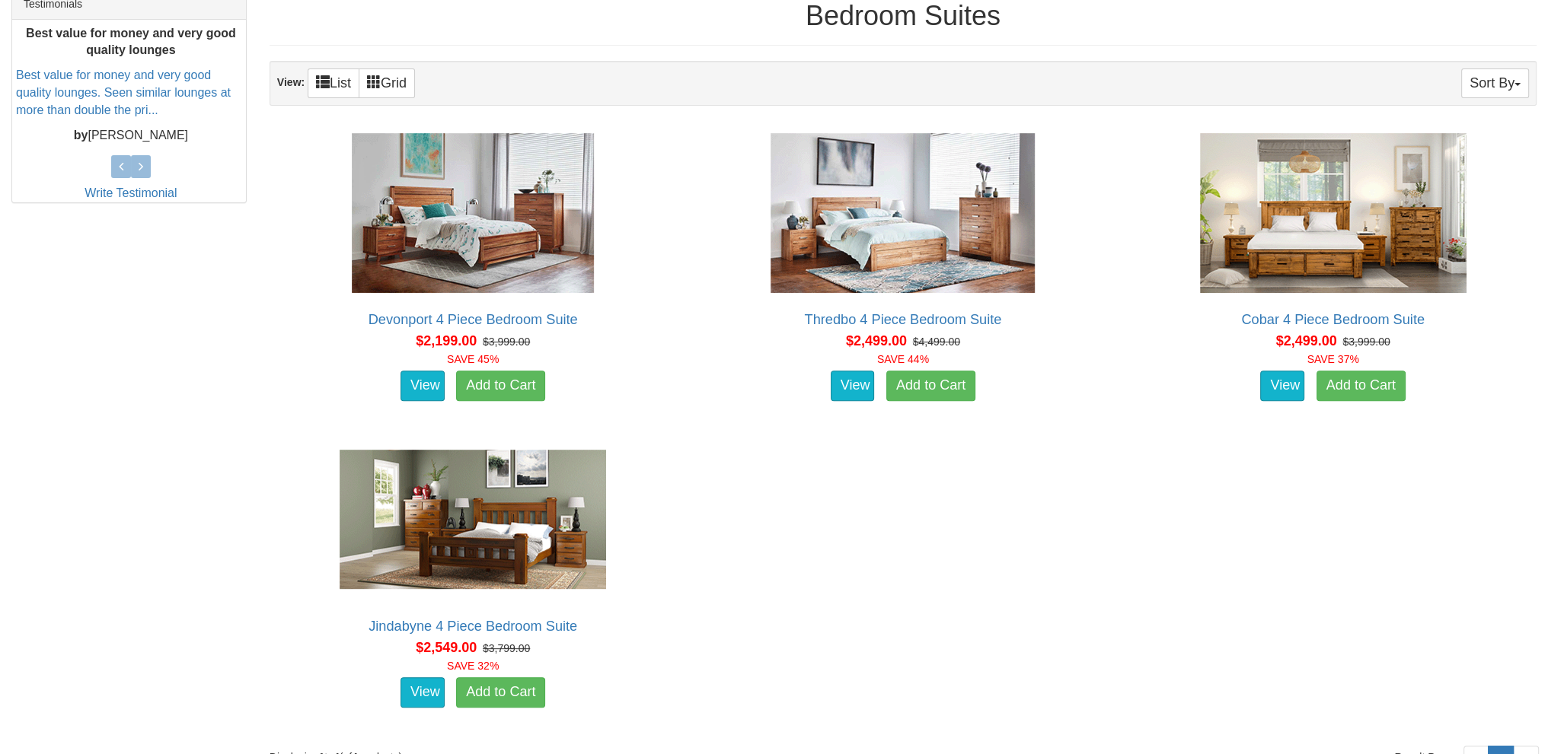
scroll to position [609, 0]
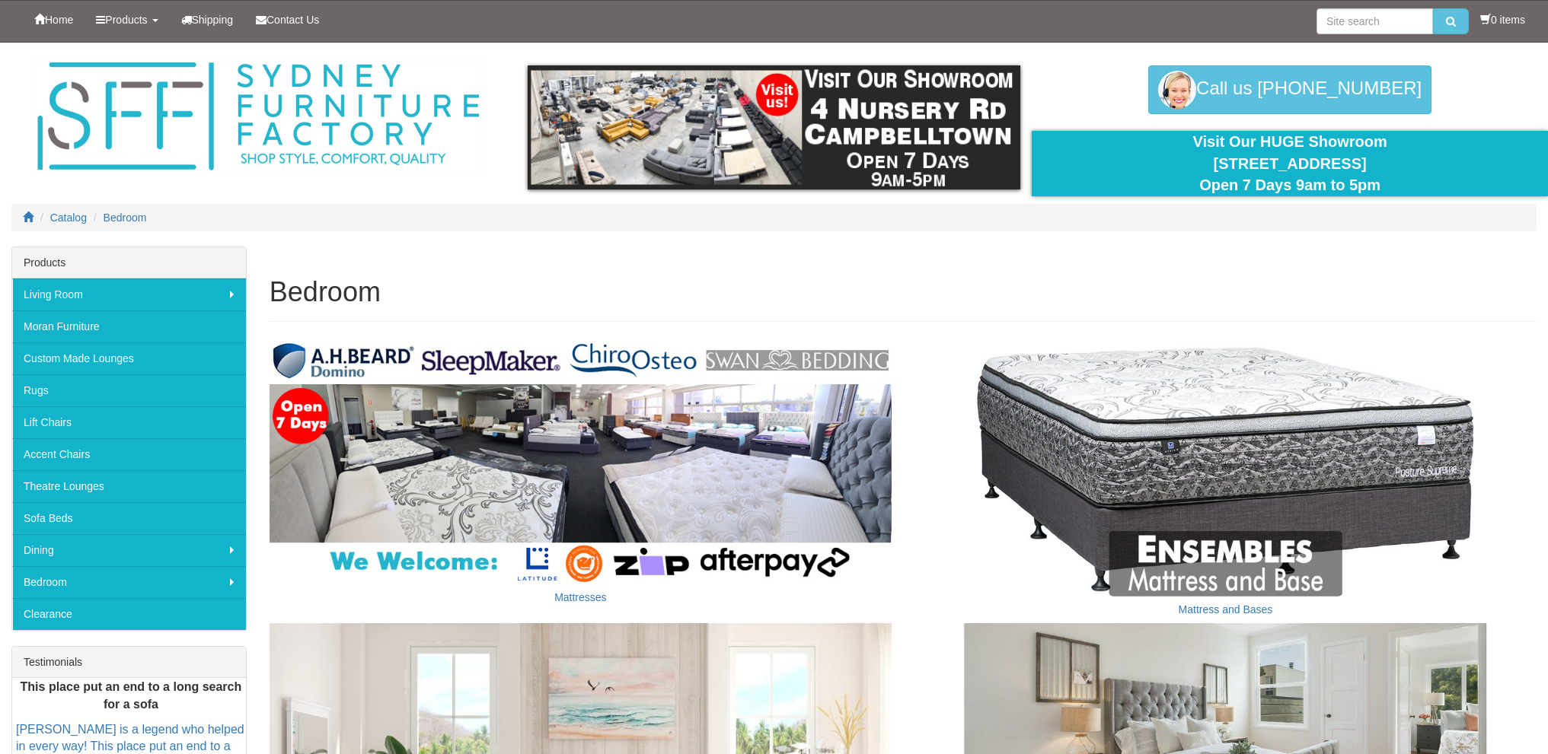
scroll to position [433, 0]
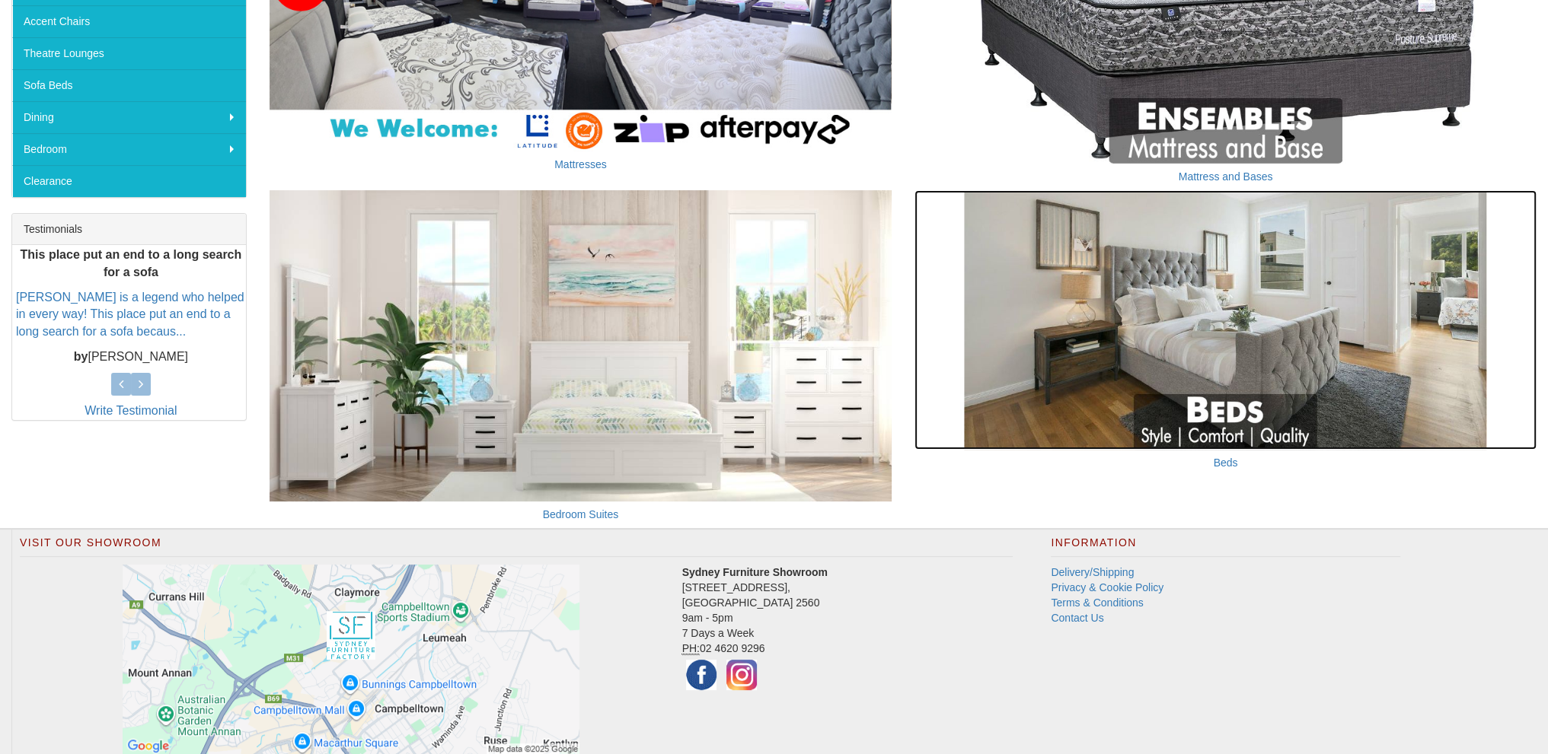
click at [1057, 365] on img at bounding box center [1225, 319] width 622 height 259
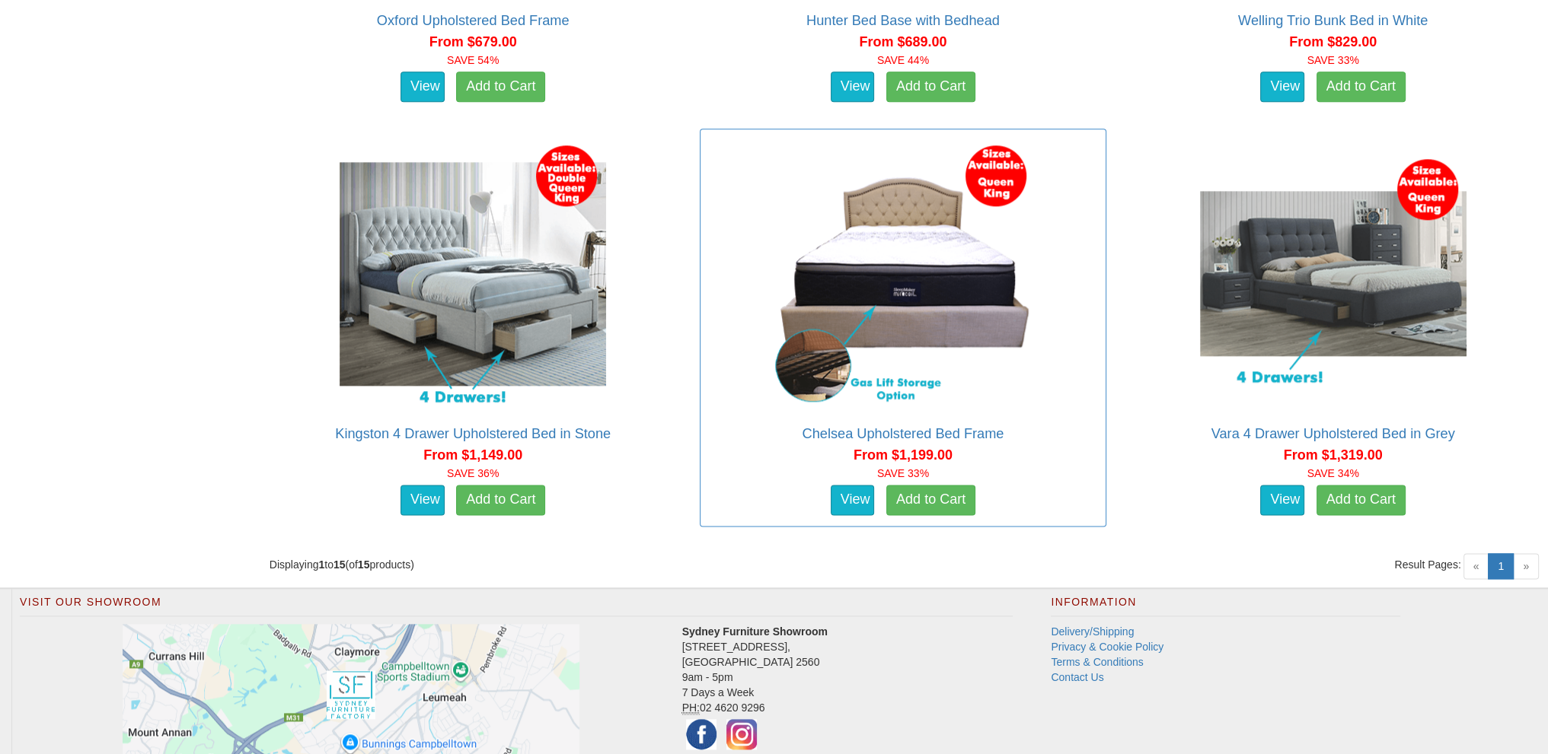
scroll to position [2436, 0]
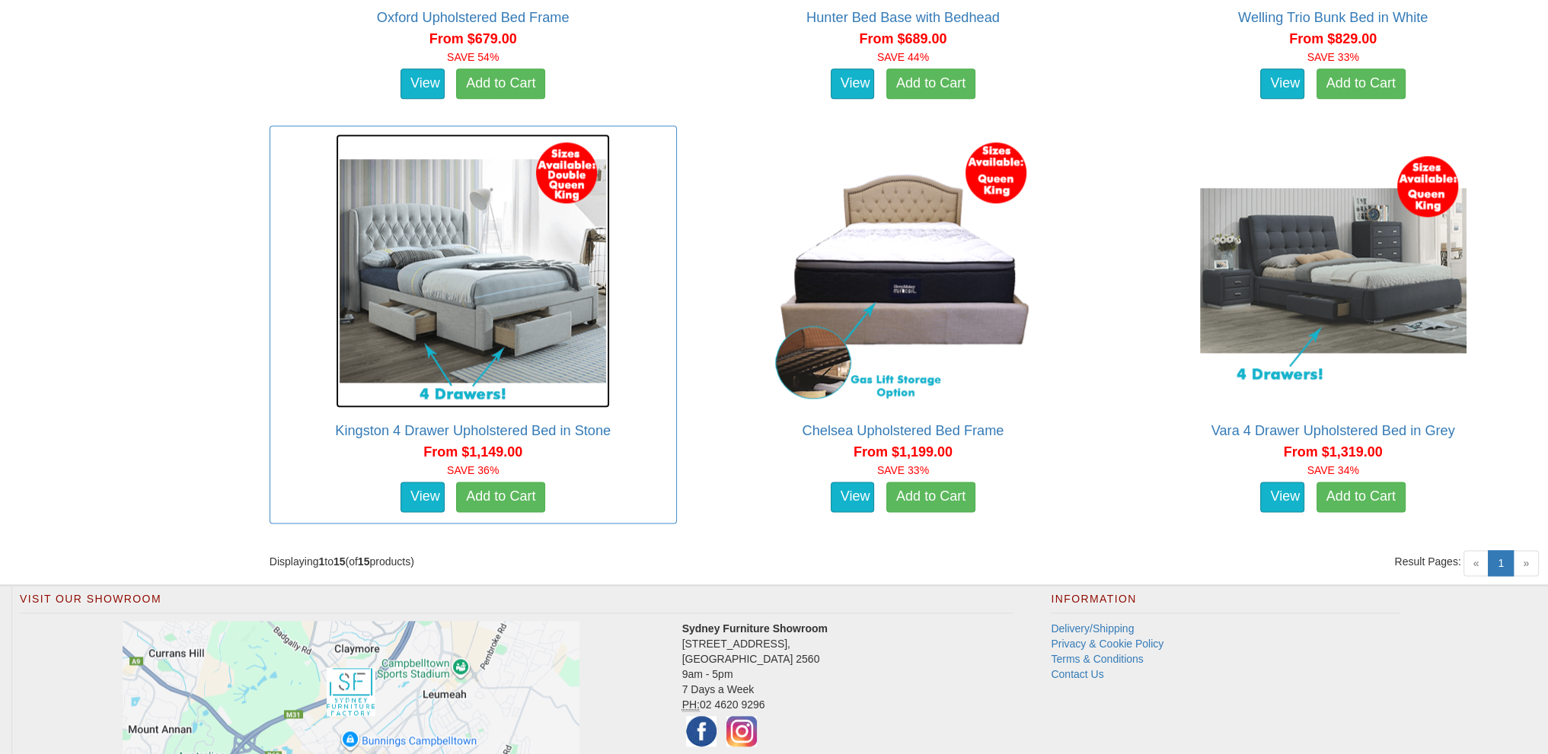
drag, startPoint x: 641, startPoint y: 354, endPoint x: 649, endPoint y: 349, distance: 9.5
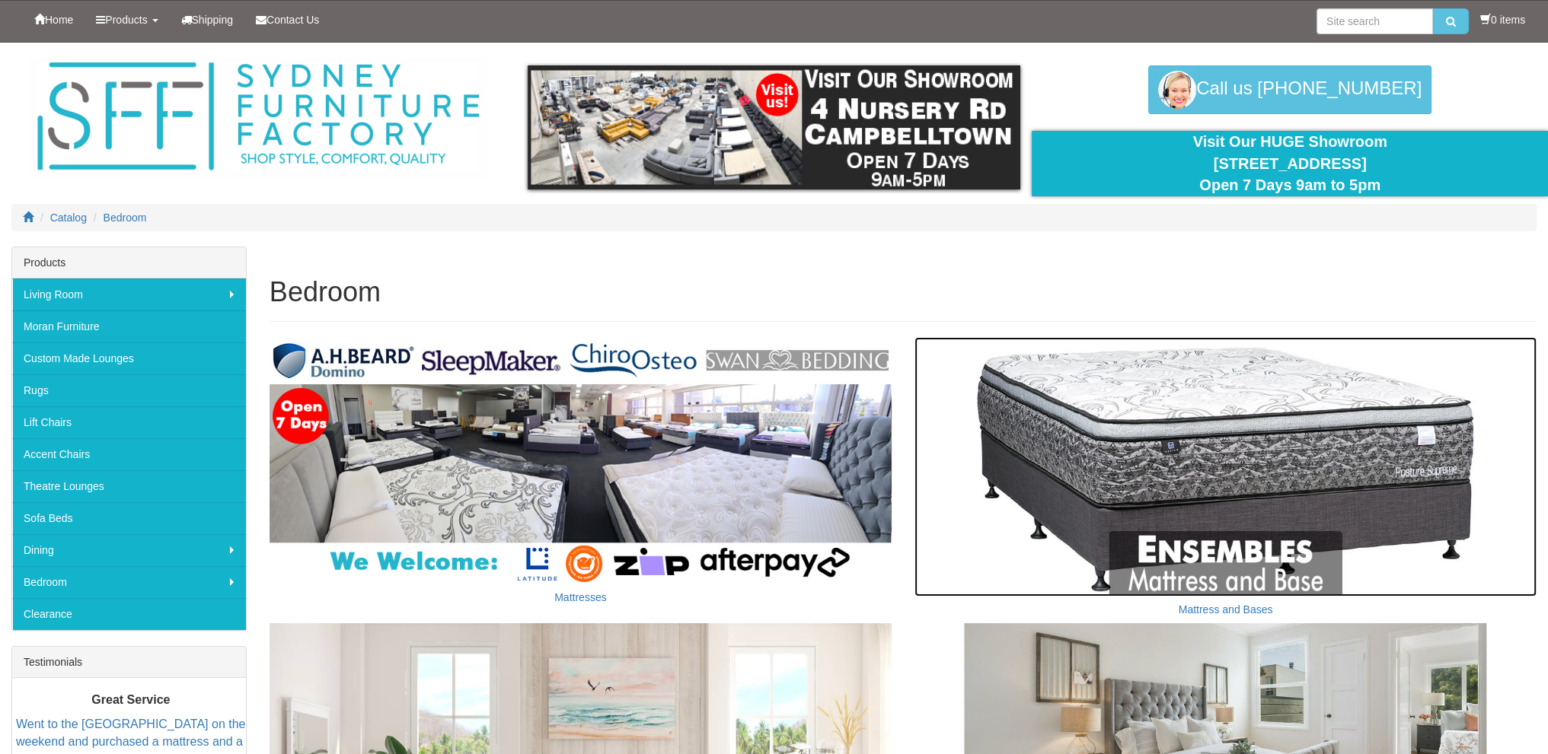
click at [1200, 410] on img at bounding box center [1225, 466] width 622 height 259
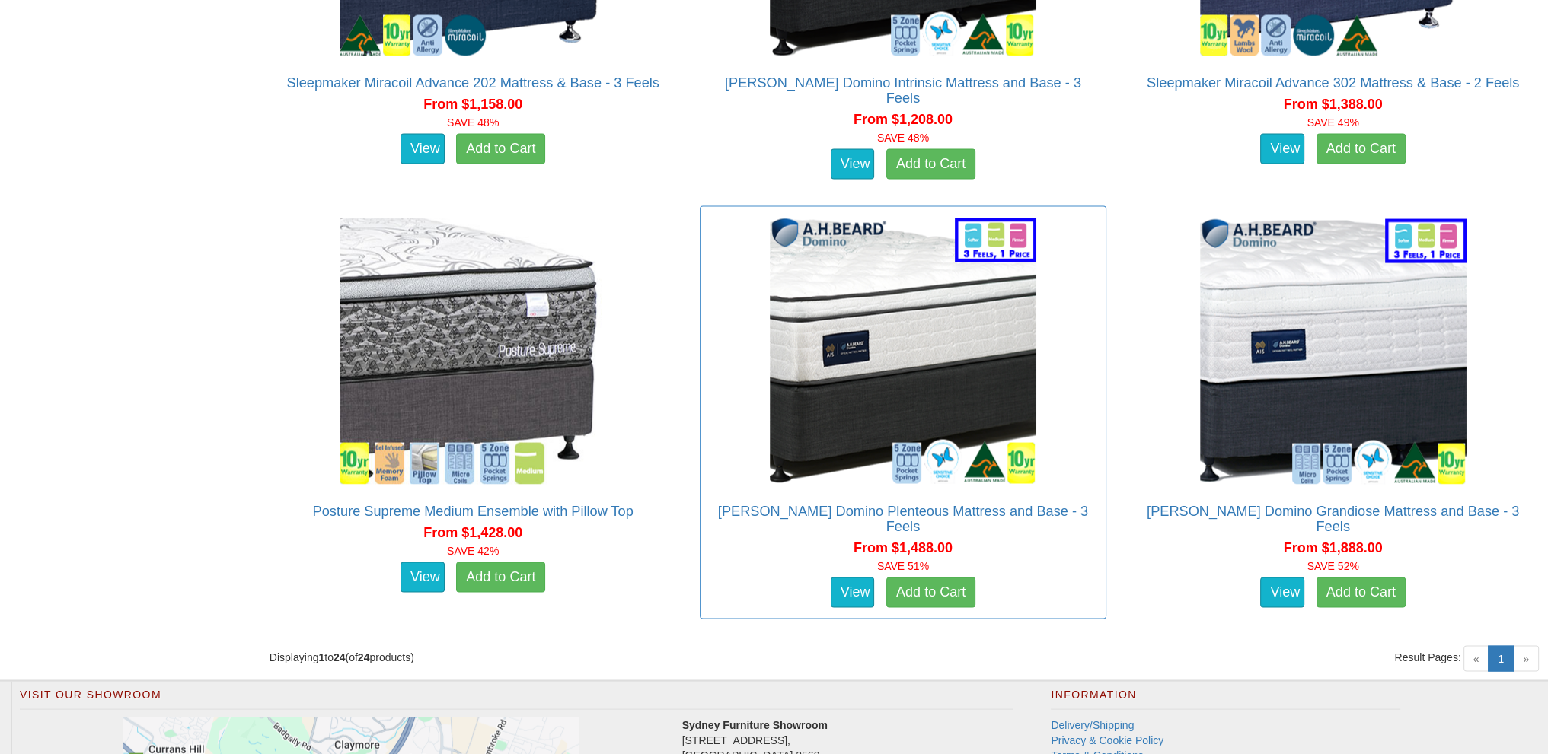
scroll to position [3792, 0]
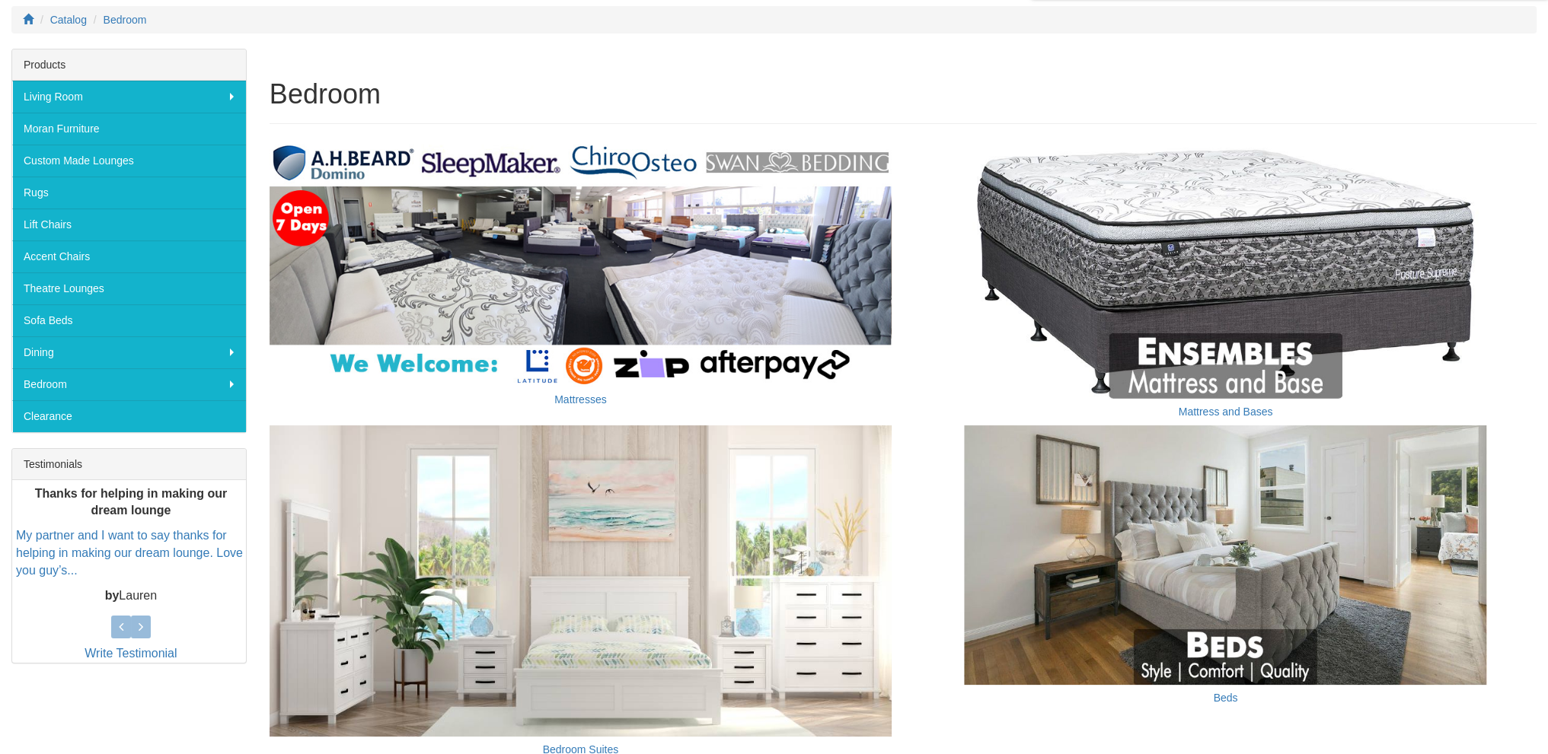
scroll to position [381, 0]
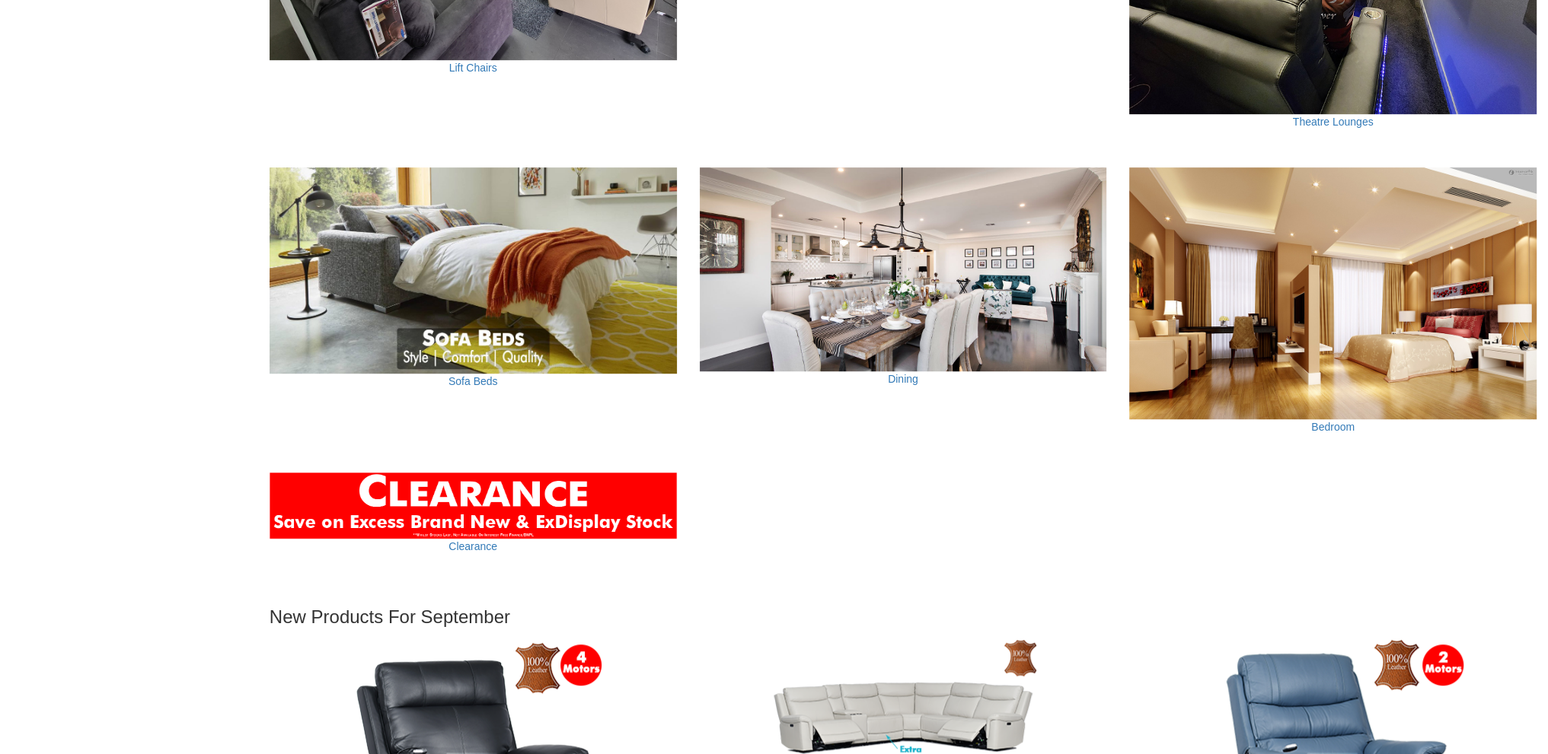
scroll to position [1218, 0]
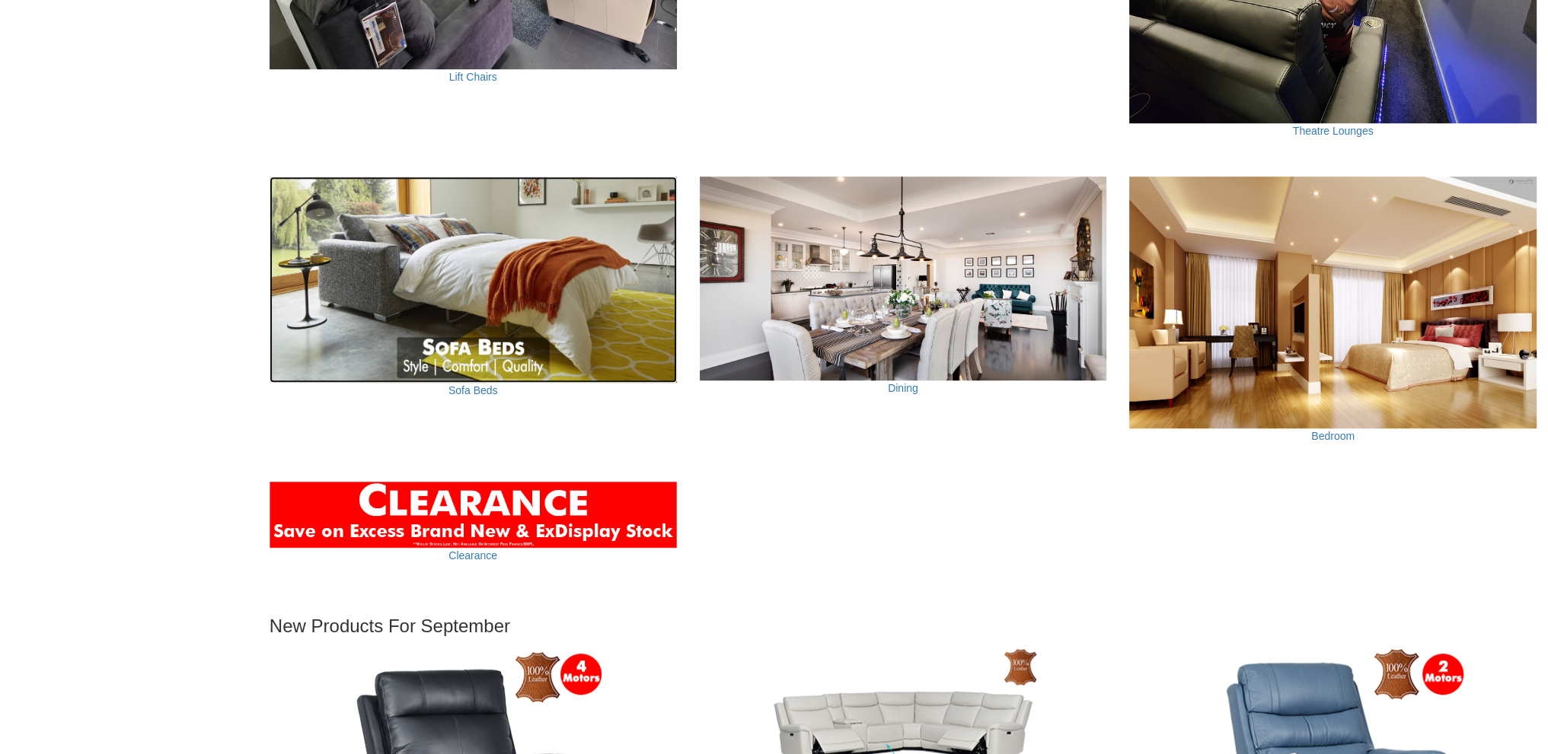
click at [598, 279] on img at bounding box center [472, 280] width 407 height 206
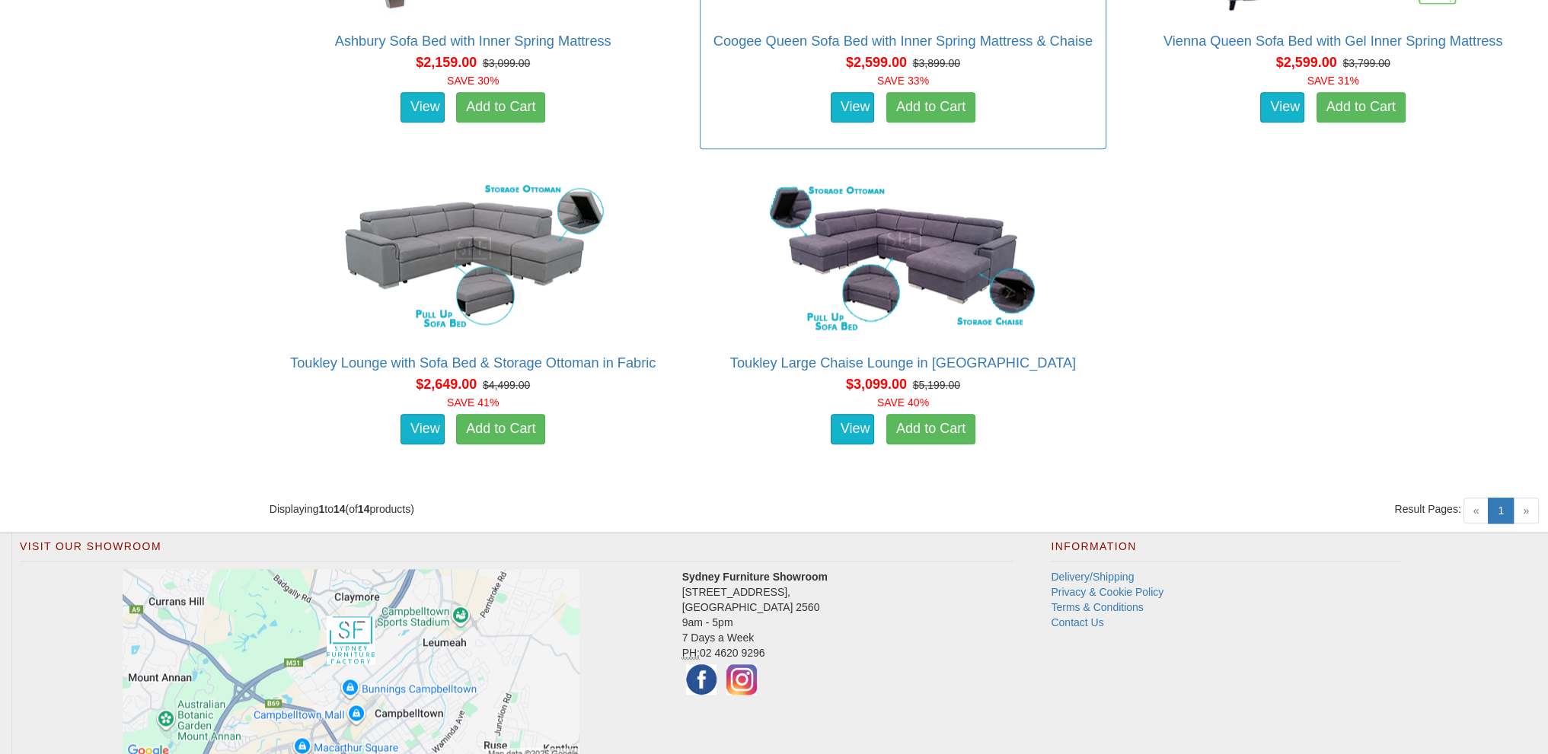
scroll to position [2208, 0]
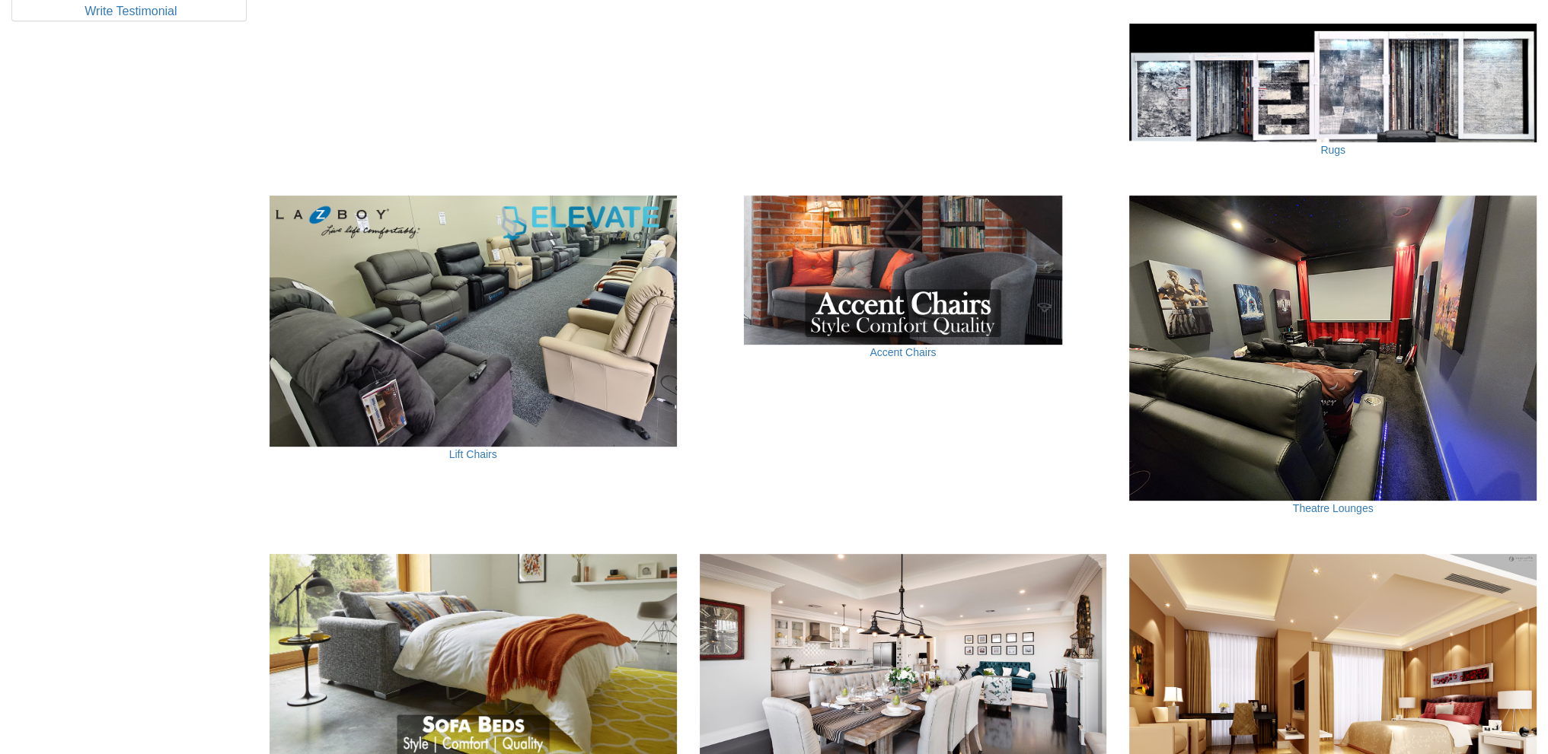
scroll to position [837, 0]
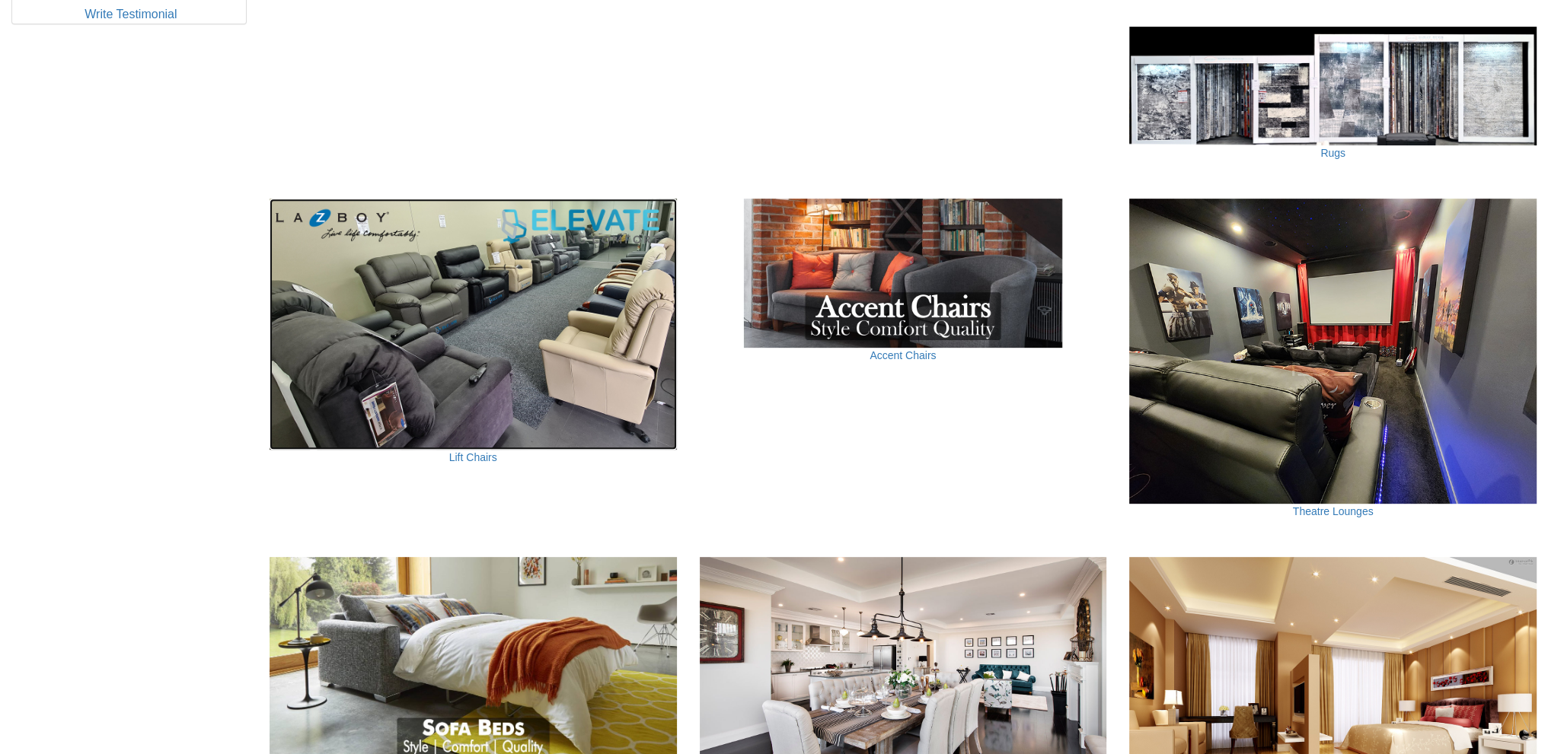
click at [624, 313] on img at bounding box center [472, 324] width 407 height 251
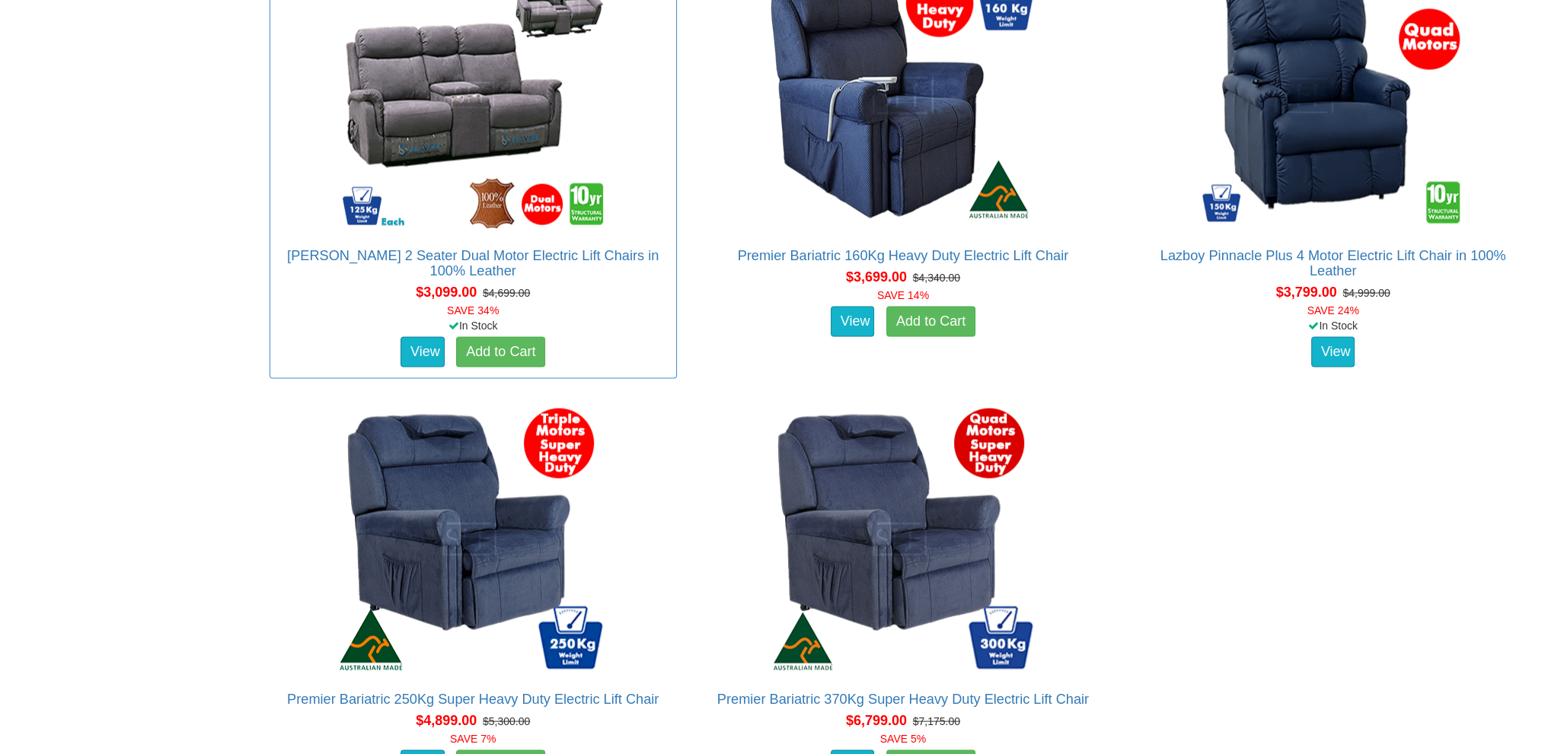
scroll to position [3882, 0]
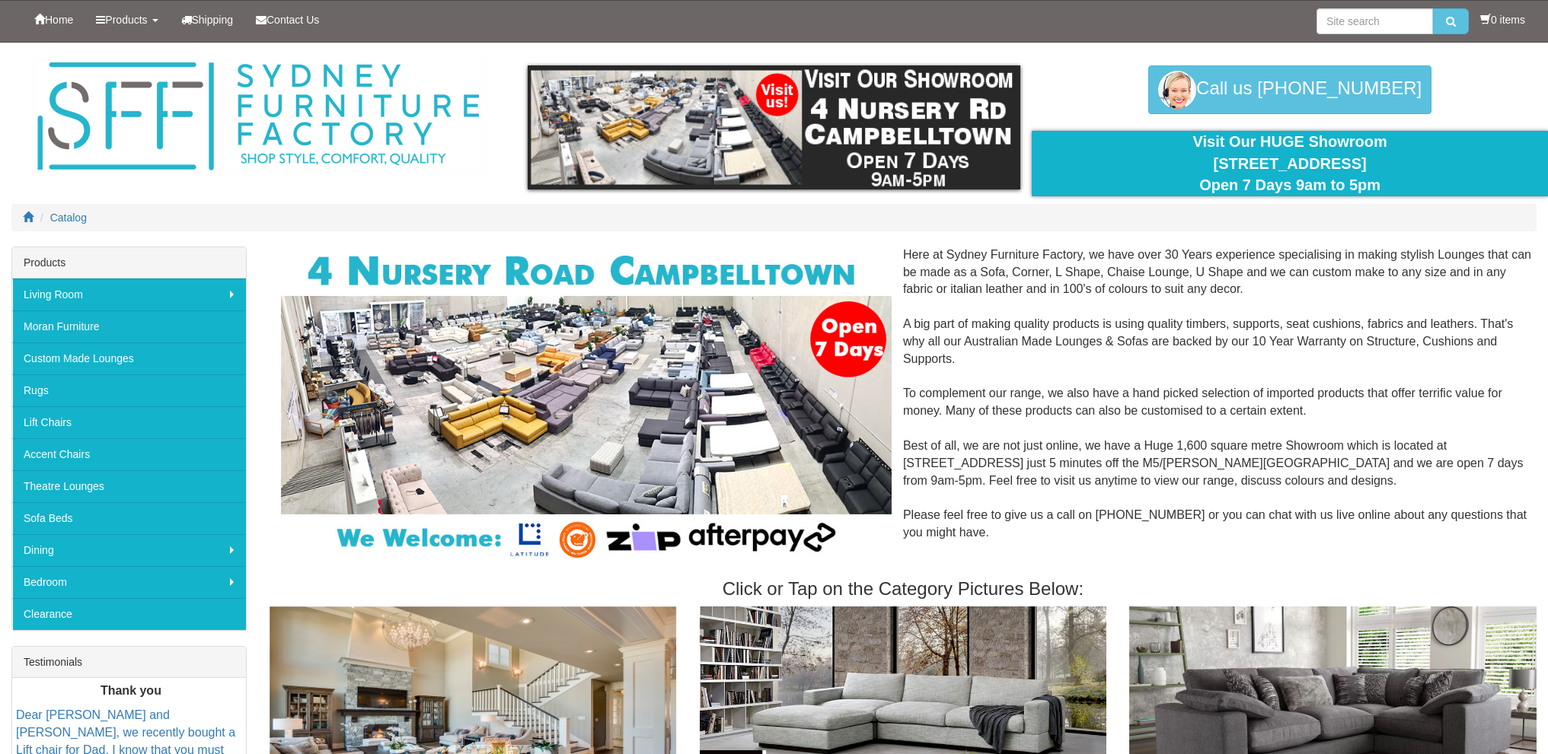
scroll to position [837, 0]
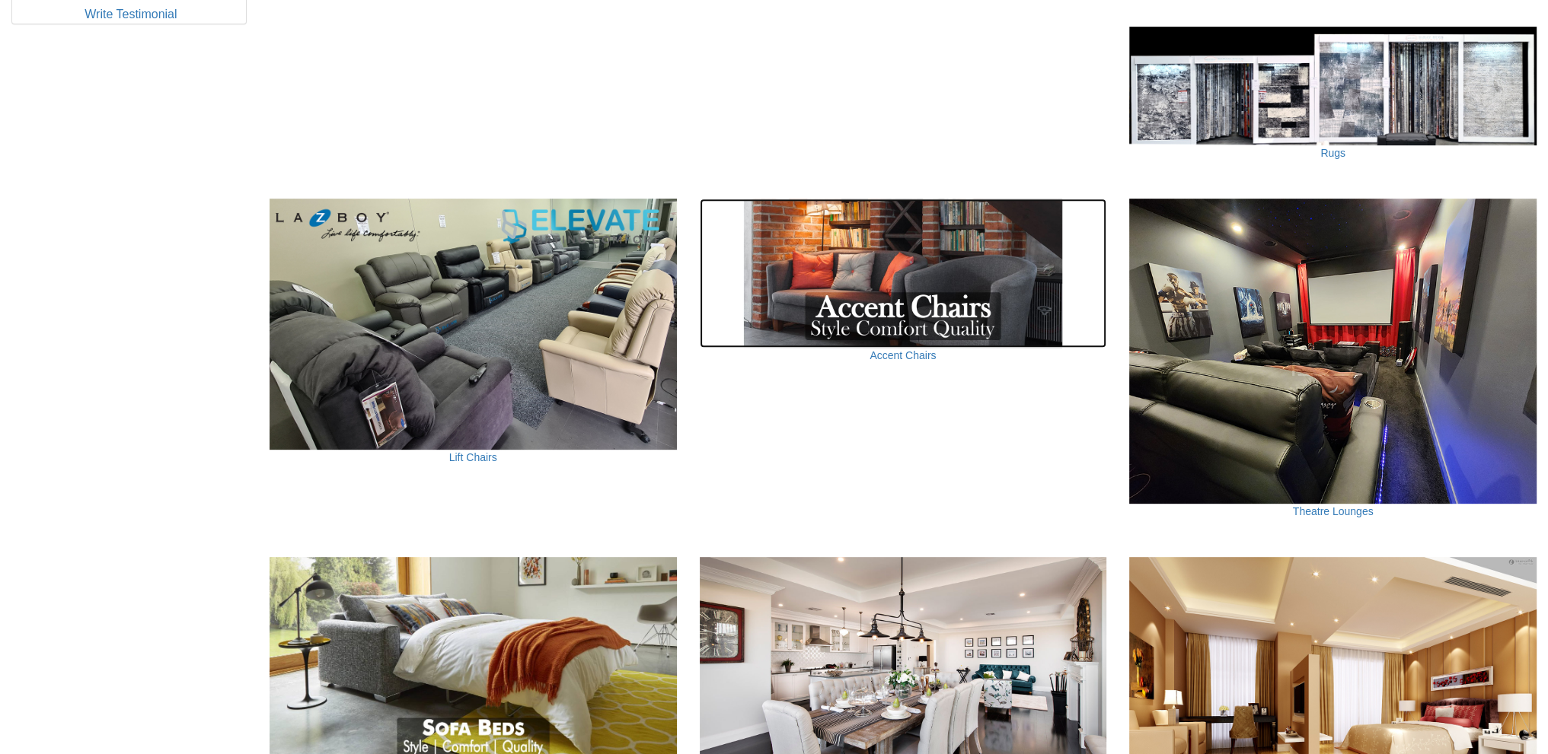
click at [903, 253] on img at bounding box center [903, 273] width 407 height 149
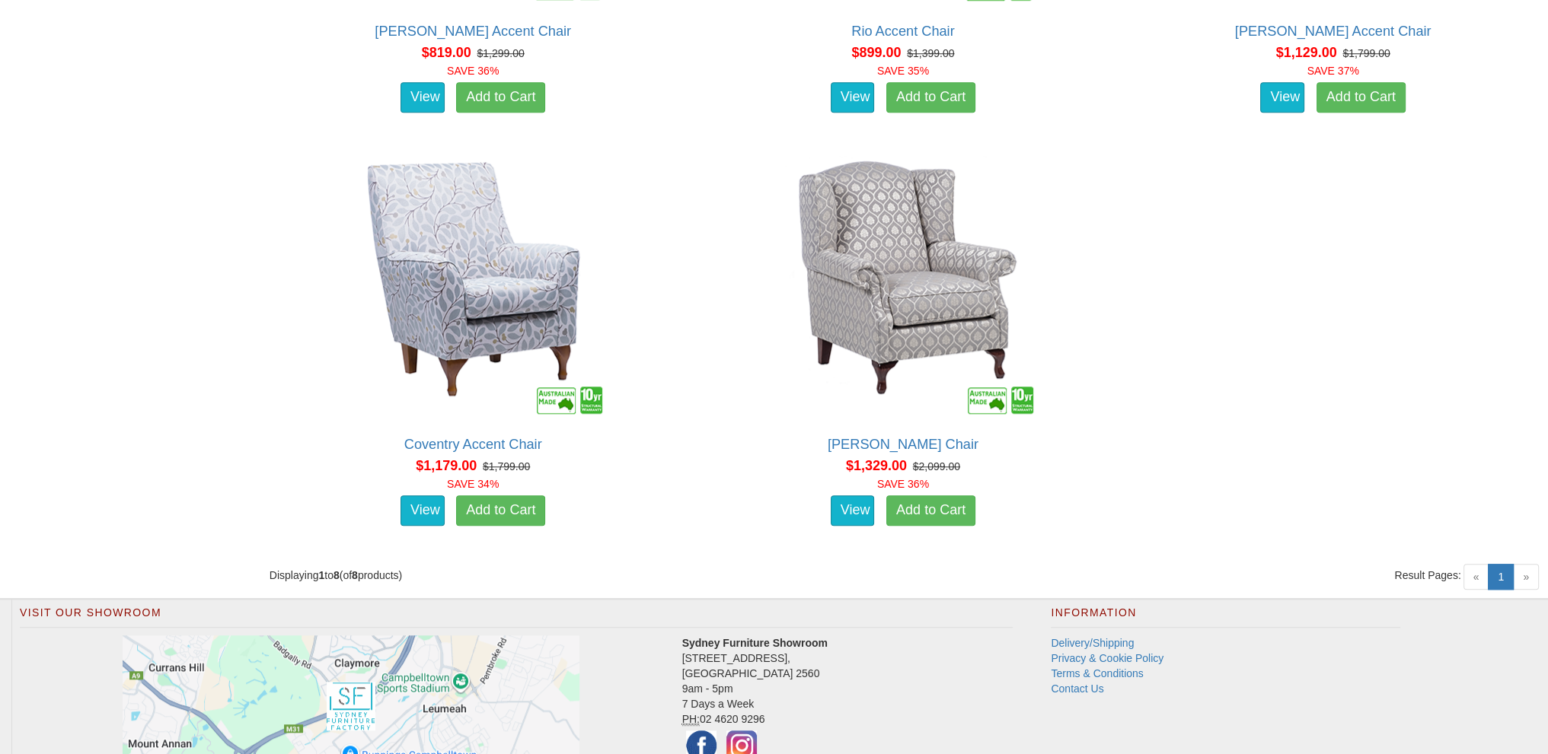
scroll to position [1599, 0]
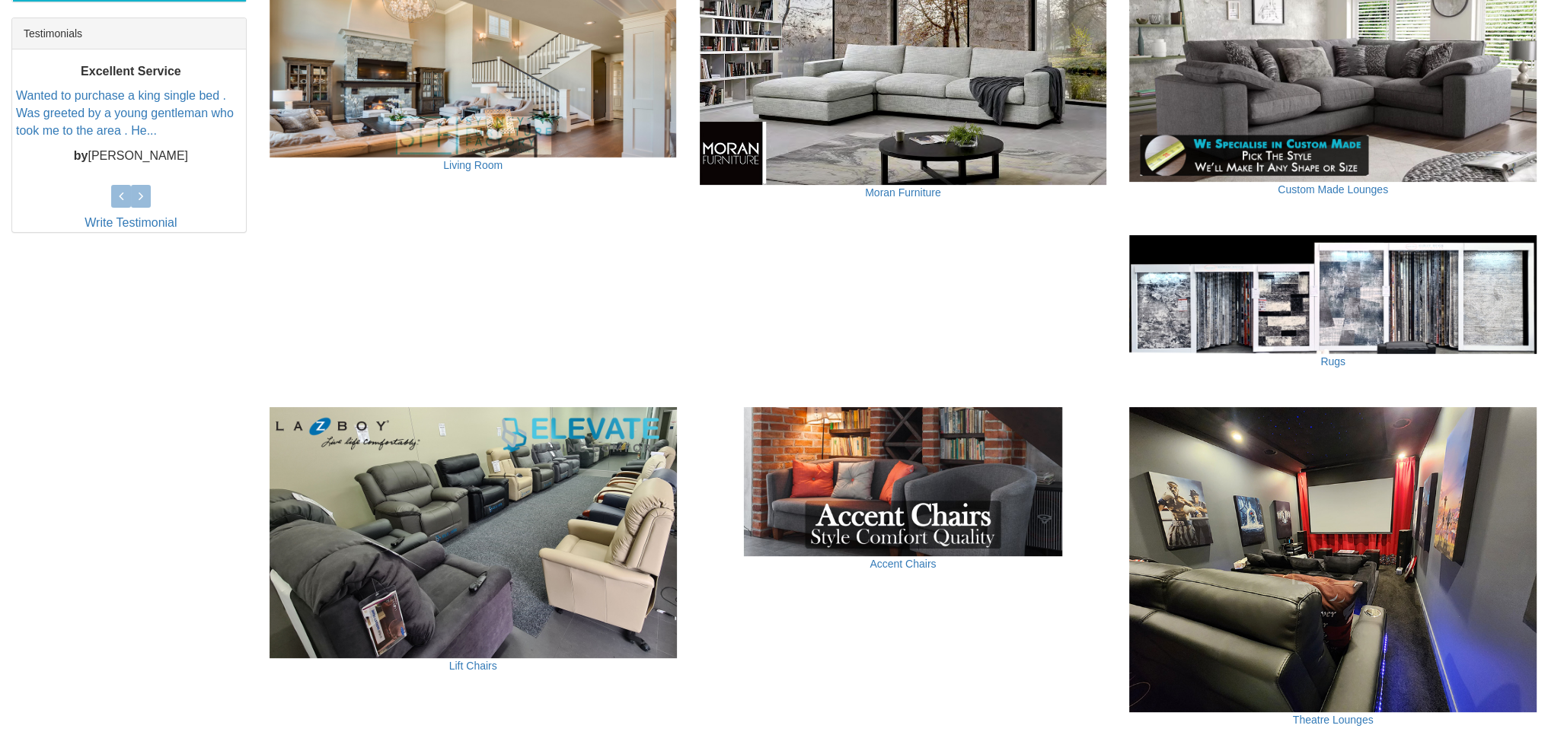
scroll to position [381, 0]
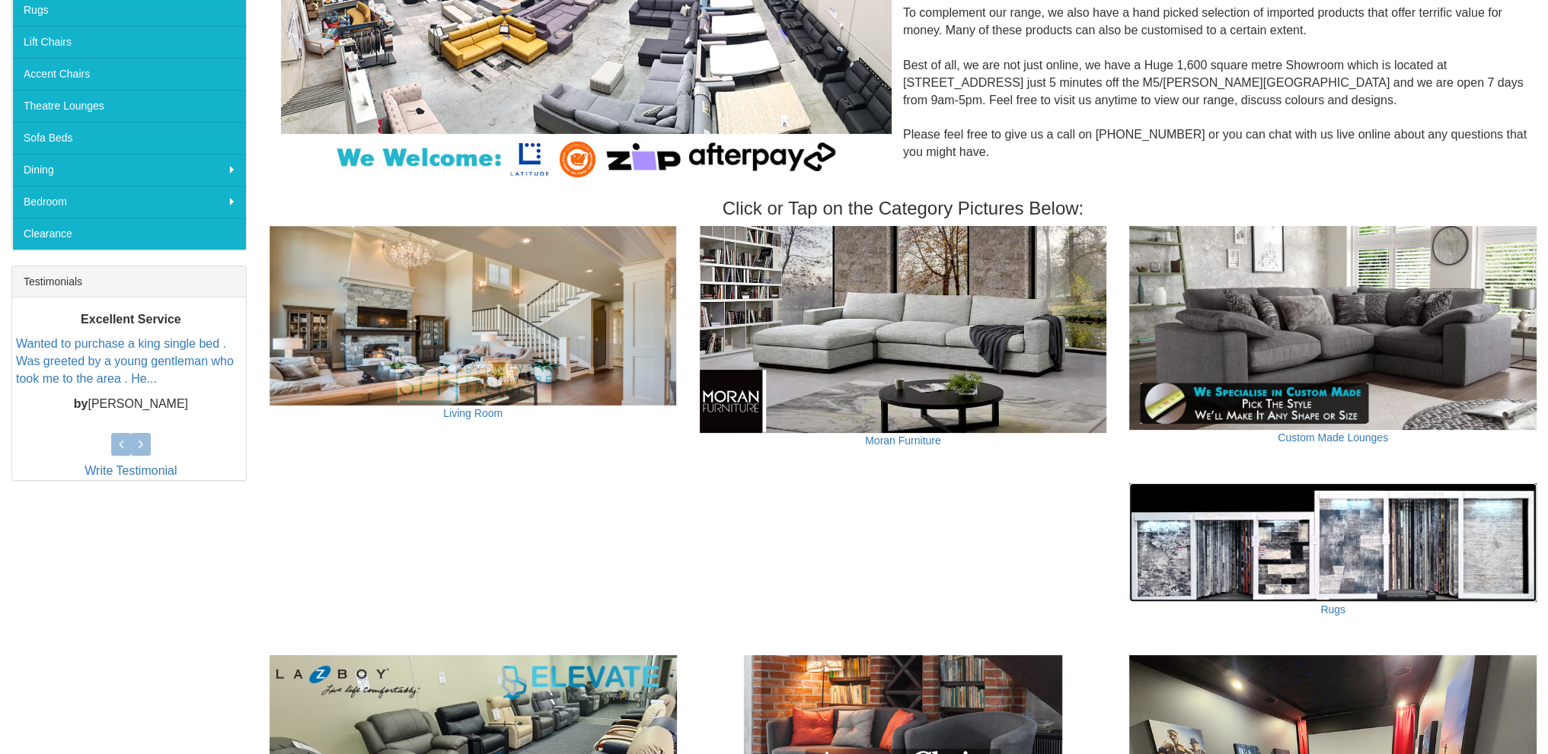
click at [1196, 504] on img at bounding box center [1332, 543] width 407 height 120
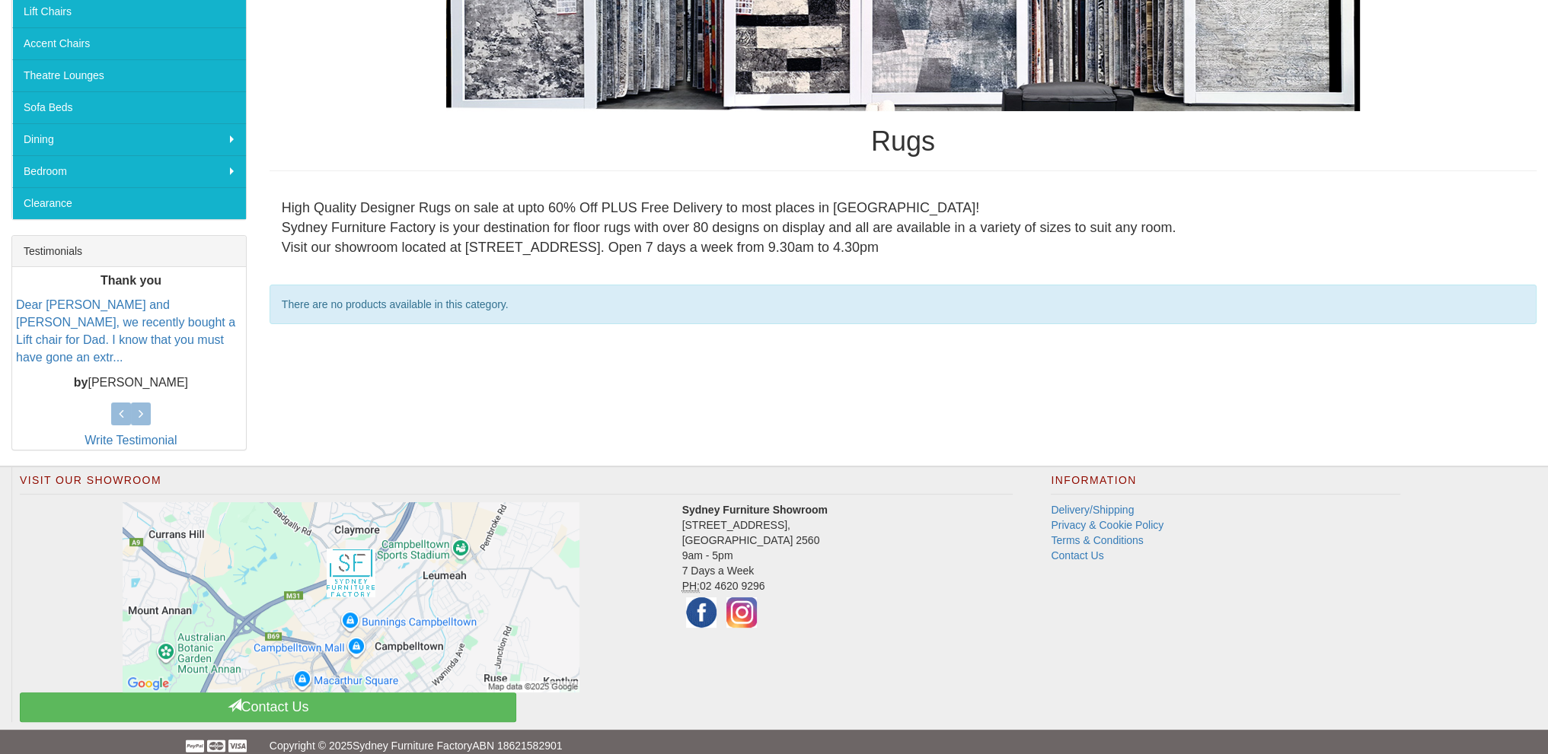
scroll to position [422, 0]
